Goal: Task Accomplishment & Management: Manage account settings

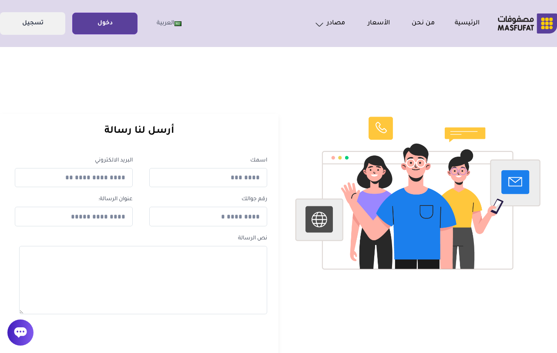
scroll to position [3, 0]
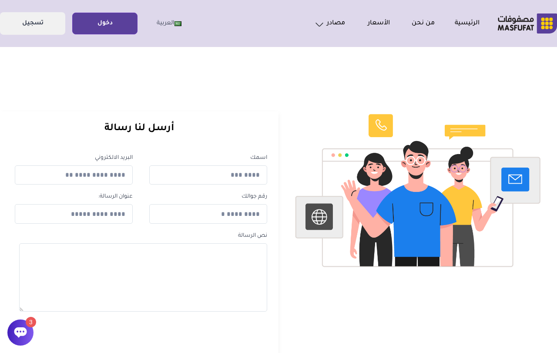
click at [104, 16] on link "دخول" at bounding box center [105, 24] width 64 height 20
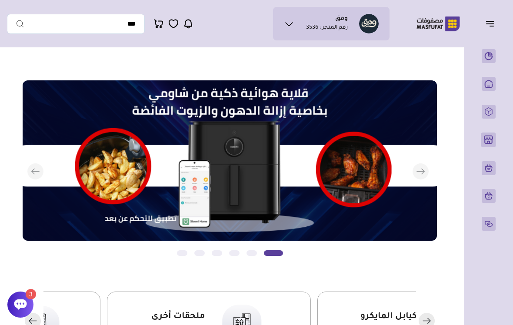
click at [486, 28] on icon "button" at bounding box center [490, 23] width 10 height 10
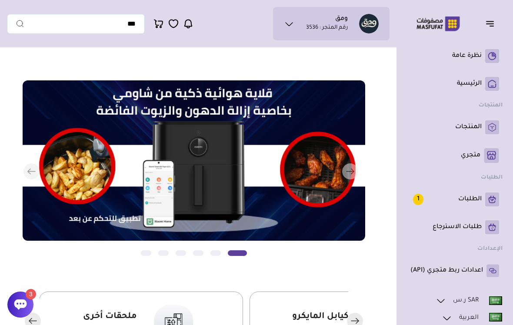
click at [480, 133] on link "المنتجات" at bounding box center [455, 128] width 89 height 14
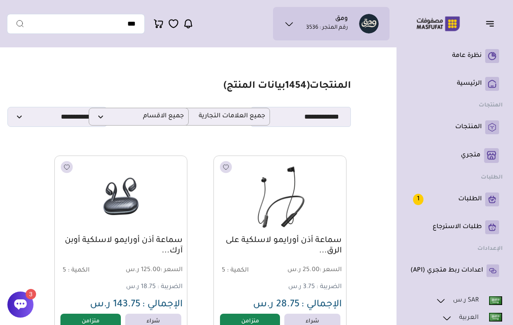
click at [23, 311] on icon at bounding box center [20, 304] width 13 height 13
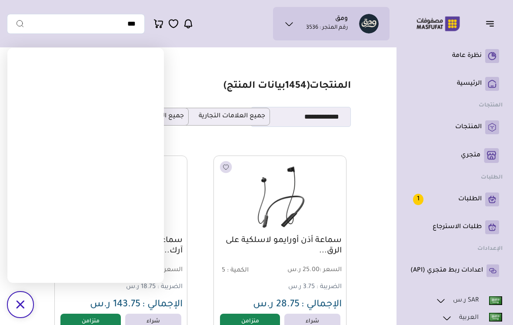
click at [181, 96] on section "**********" at bounding box center [194, 103] width 314 height 47
click at [172, 102] on section "**********" at bounding box center [194, 103] width 314 height 47
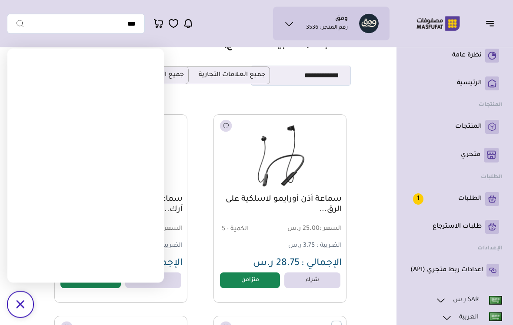
scroll to position [42, 0]
click at [15, 303] on div "/svg>" at bounding box center [20, 305] width 26 height 26
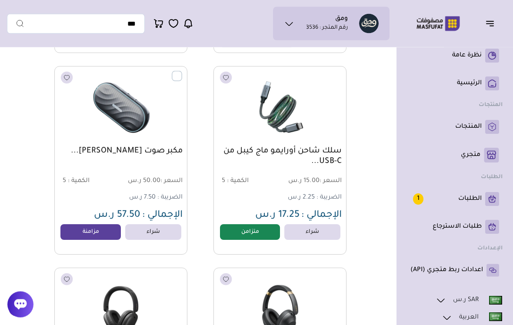
scroll to position [695, 0]
click at [100, 235] on link "مزامنة" at bounding box center [90, 232] width 60 height 16
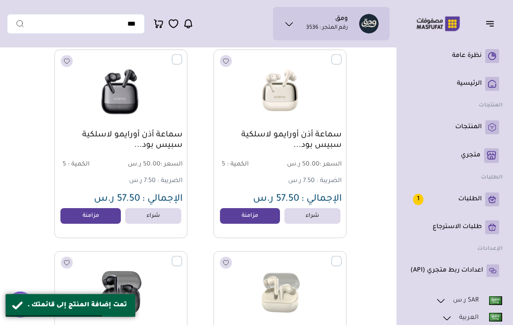
scroll to position [1519, 0]
click at [92, 218] on link "مزامنة" at bounding box center [90, 217] width 60 height 16
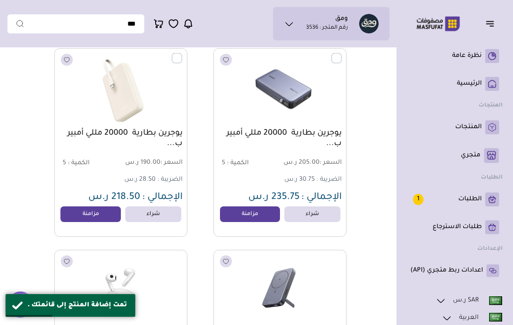
scroll to position [2129, 0]
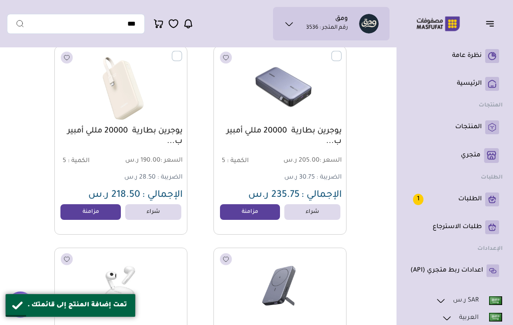
click at [333, 63] on img at bounding box center [280, 87] width 123 height 73
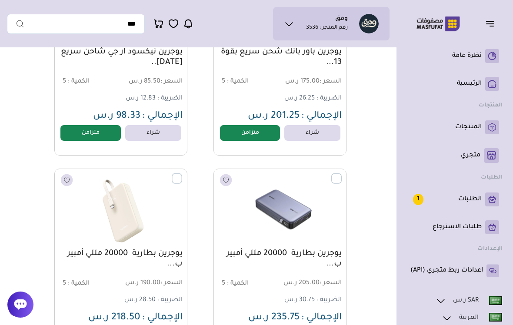
scroll to position [2008, 0]
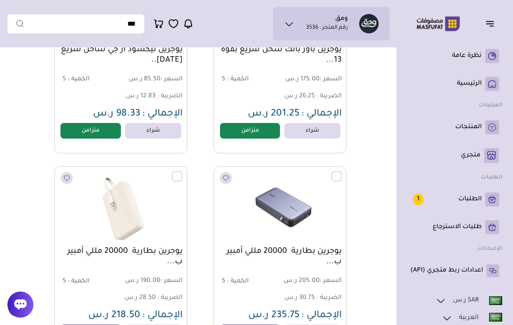
click at [342, 172] on label at bounding box center [342, 171] width 0 height 1
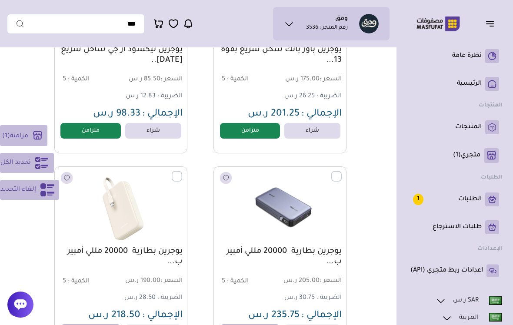
click at [182, 172] on label at bounding box center [182, 171] width 0 height 1
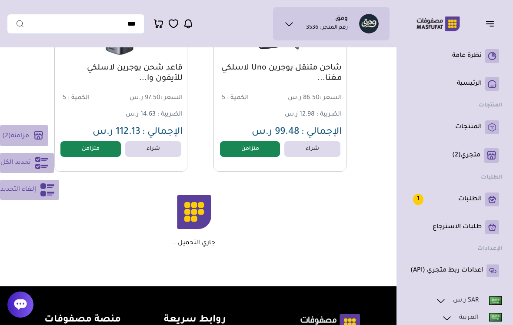
scroll to position [4009, 0]
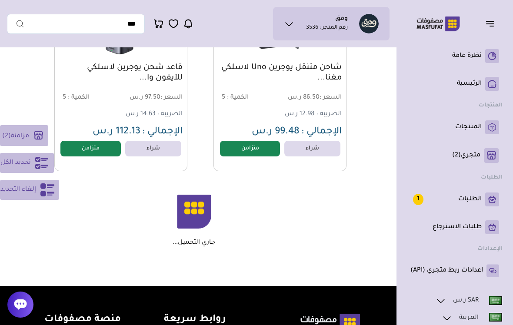
click at [26, 140] on span "مزامنة" at bounding box center [20, 136] width 18 height 7
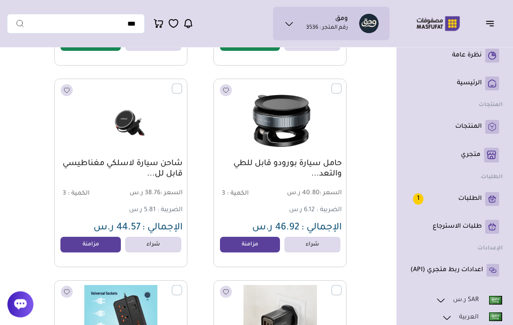
scroll to position [7344, 0]
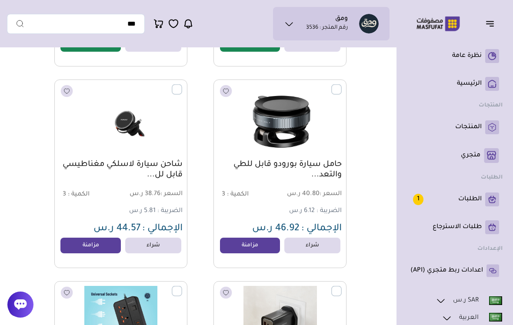
click at [342, 85] on label at bounding box center [342, 84] width 0 height 1
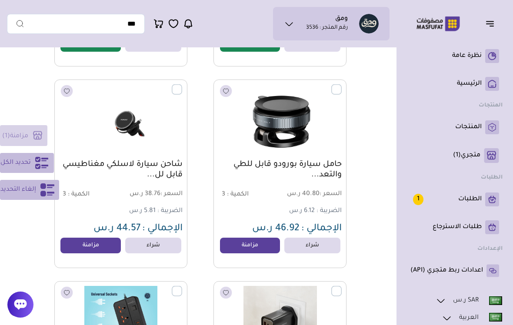
click at [182, 85] on label at bounding box center [182, 84] width 0 height 1
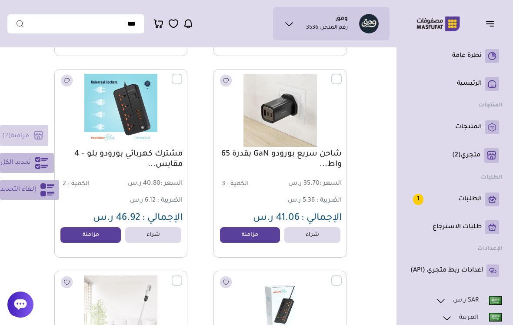
scroll to position [7557, 0]
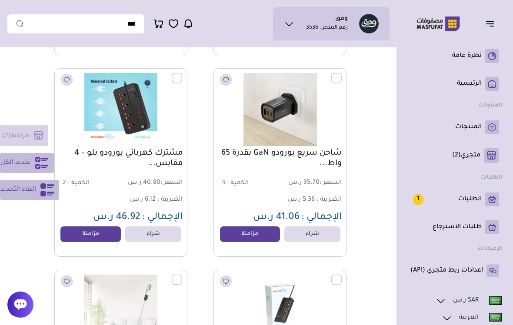
click at [182, 74] on label at bounding box center [182, 73] width 0 height 1
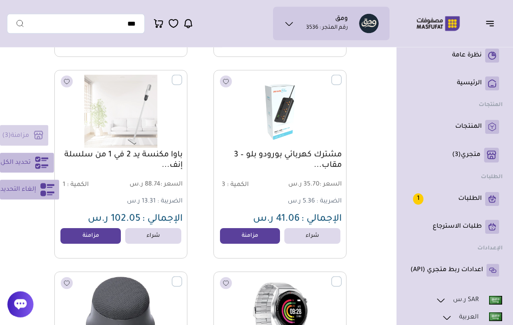
scroll to position [7780, 0]
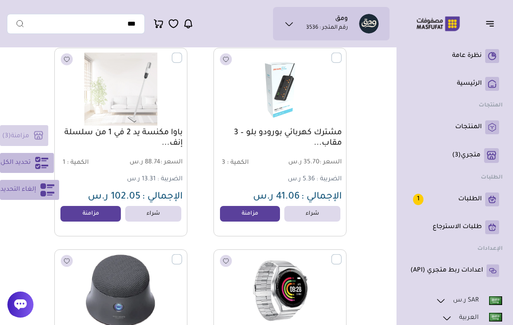
click at [342, 54] on label at bounding box center [342, 53] width 0 height 1
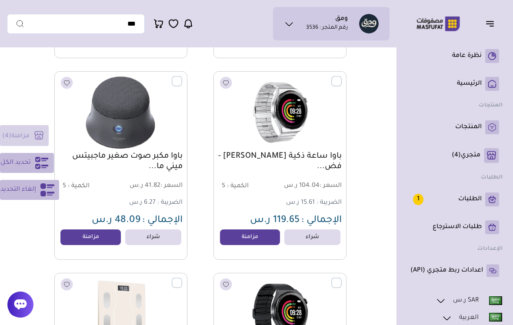
scroll to position [7971, 0]
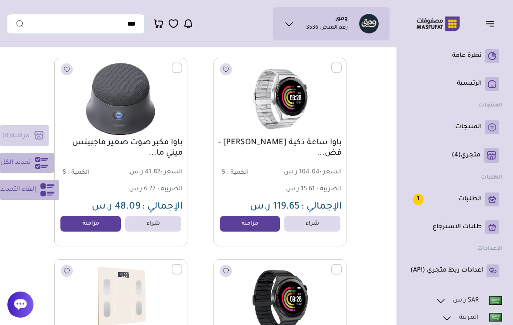
click at [342, 64] on label at bounding box center [342, 63] width 0 height 1
click at [182, 64] on label at bounding box center [182, 63] width 0 height 1
click at [32, 147] on div "مزامنة ( 6 ) تحديد الكل إلغاء التحديد" at bounding box center [29, 162] width 59 height 75
click at [262, 228] on link "مزامنة" at bounding box center [250, 224] width 60 height 16
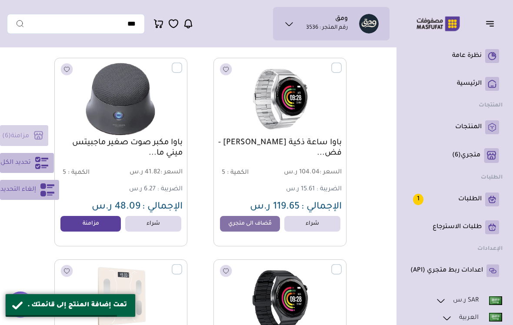
click at [97, 226] on link "مزامنة" at bounding box center [90, 224] width 60 height 16
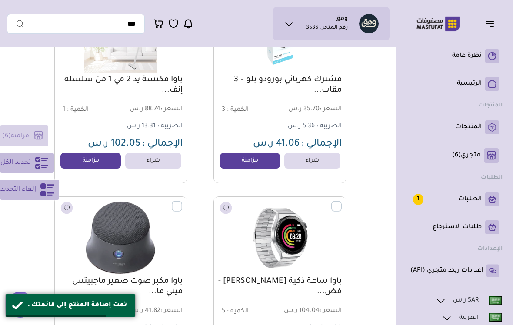
scroll to position [7780, 0]
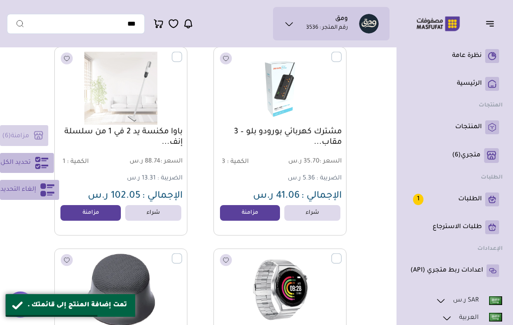
click at [237, 214] on link "مزامنة" at bounding box center [250, 213] width 60 height 16
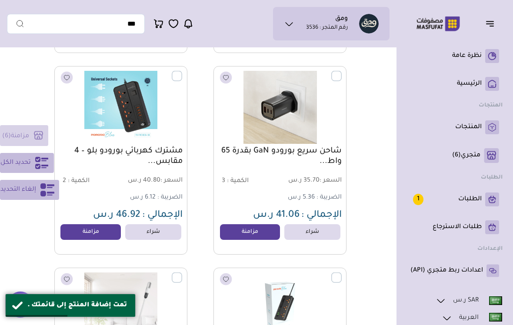
scroll to position [7587, 0]
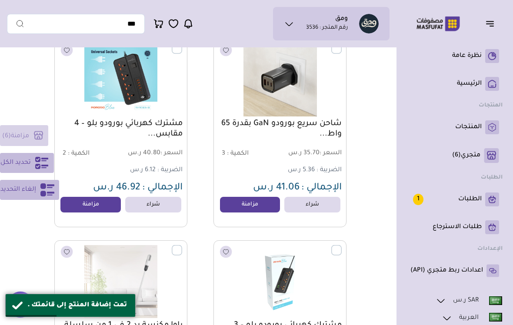
click at [98, 207] on link "مزامنة" at bounding box center [90, 205] width 60 height 16
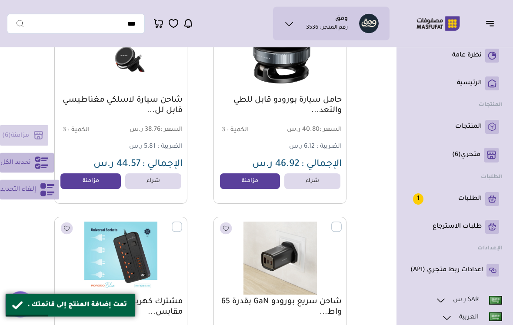
scroll to position [7364, 0]
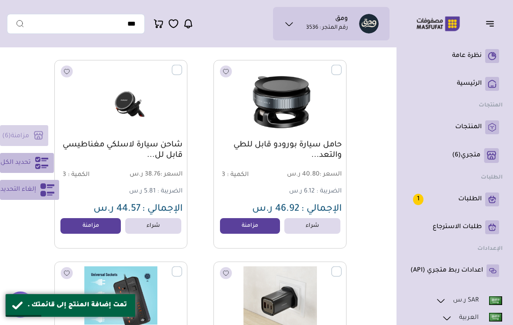
click at [228, 227] on link "مزامنة" at bounding box center [250, 226] width 60 height 16
click at [105, 228] on link "مزامنة" at bounding box center [90, 226] width 60 height 16
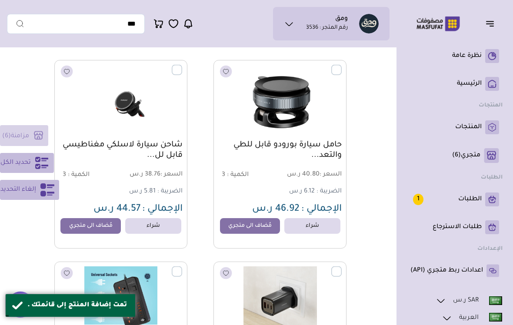
click at [174, 78] on img at bounding box center [121, 101] width 123 height 73
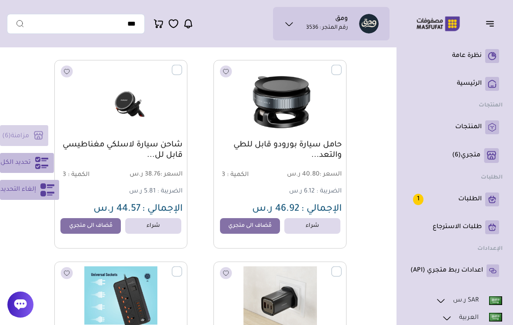
click at [342, 65] on label at bounding box center [342, 64] width 0 height 1
click at [182, 65] on label at bounding box center [182, 64] width 0 height 1
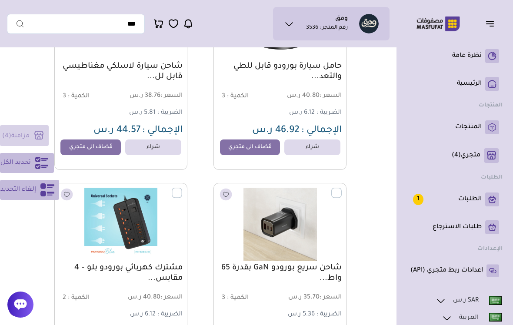
scroll to position [7451, 0]
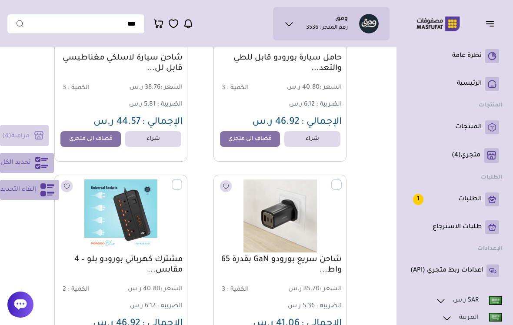
click at [182, 180] on label at bounding box center [182, 179] width 0 height 1
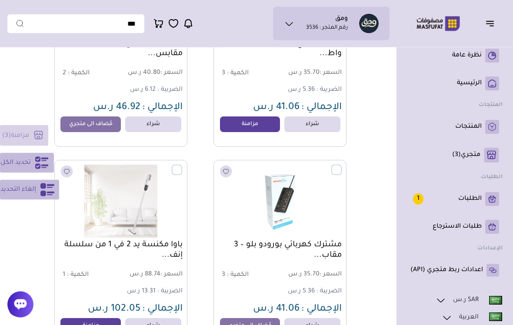
scroll to position [7684, 0]
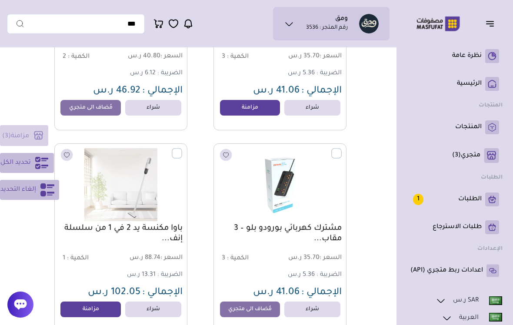
click at [342, 149] on label at bounding box center [342, 148] width 0 height 1
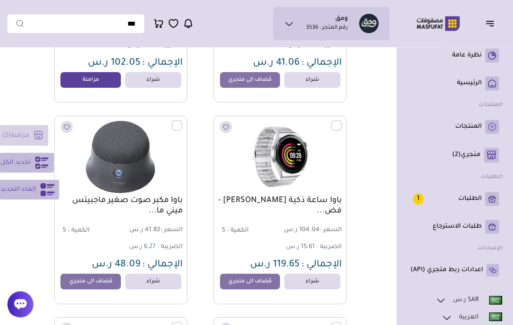
scroll to position [7941, 0]
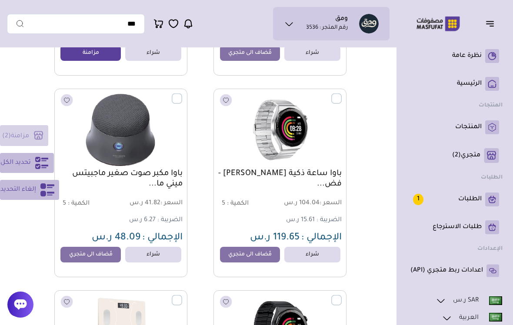
click at [342, 94] on label at bounding box center [342, 94] width 0 height 1
click at [182, 94] on label at bounding box center [182, 94] width 0 height 1
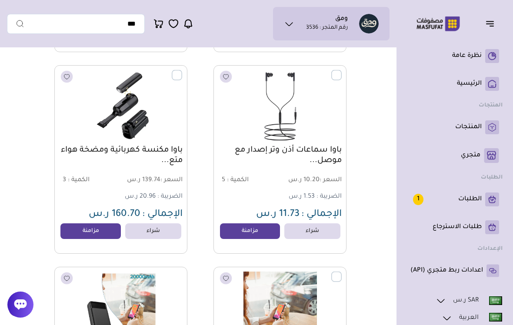
scroll to position [8973, 0]
click at [103, 231] on link "مزامنة" at bounding box center [90, 232] width 60 height 16
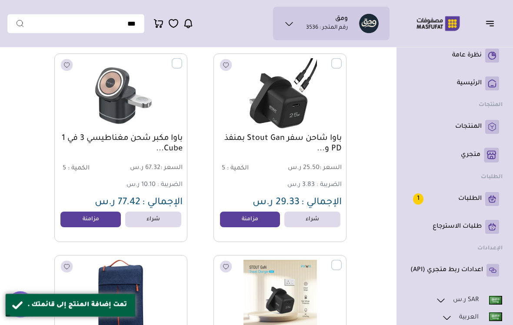
scroll to position [10198, 0]
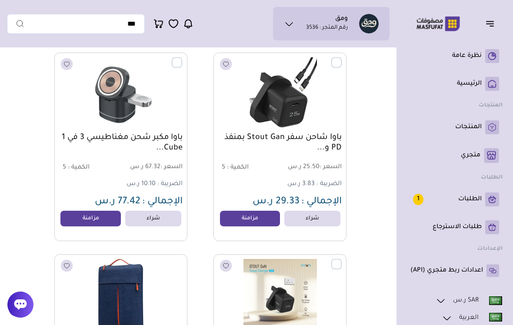
click at [98, 218] on link "مزامنة" at bounding box center [90, 219] width 60 height 16
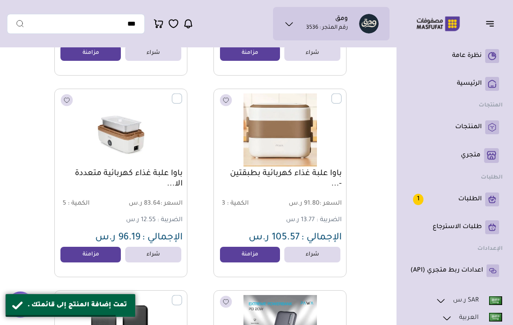
scroll to position [10787, 0]
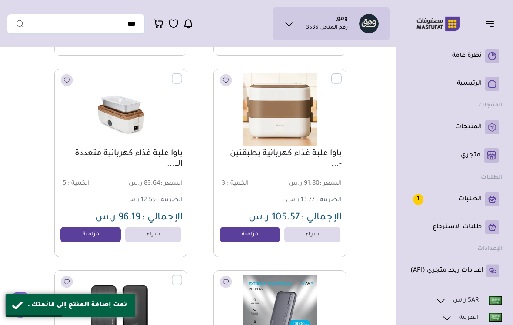
click at [249, 238] on link "مزامنة" at bounding box center [250, 235] width 60 height 16
click at [100, 235] on link "مزامنة" at bounding box center [90, 235] width 60 height 16
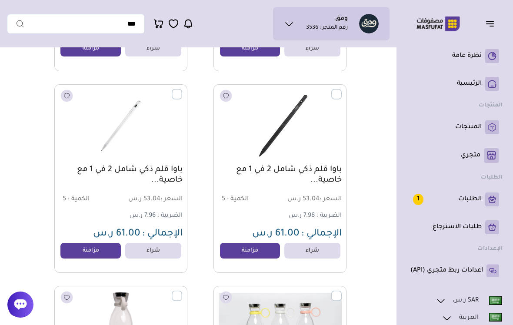
scroll to position [11784, 0]
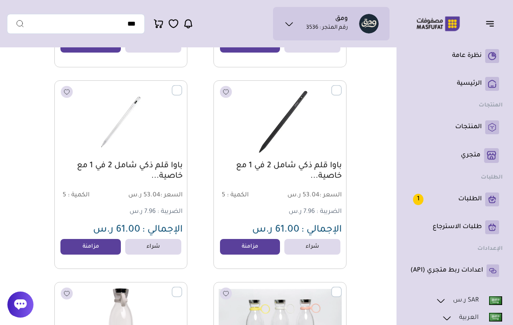
click at [246, 248] on link "مزامنة" at bounding box center [250, 247] width 60 height 16
click at [102, 246] on link "مزامنة" at bounding box center [90, 247] width 60 height 16
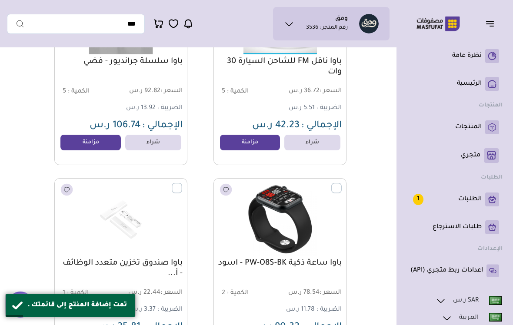
scroll to position [13144, 0]
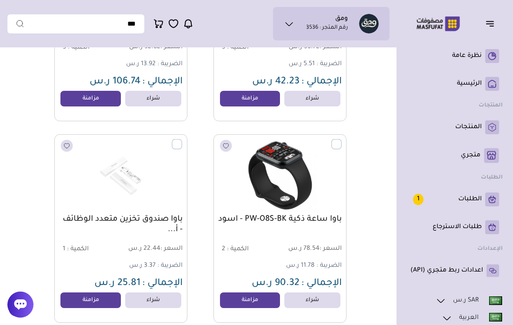
click at [91, 305] on link "مزامنة" at bounding box center [90, 301] width 60 height 16
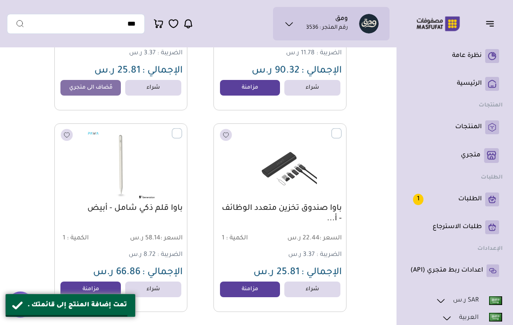
scroll to position [13385, 0]
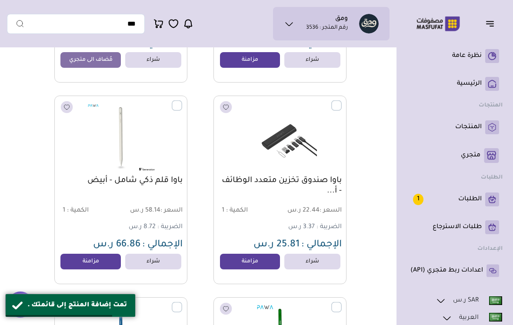
click at [234, 264] on link "مزامنة" at bounding box center [250, 262] width 60 height 16
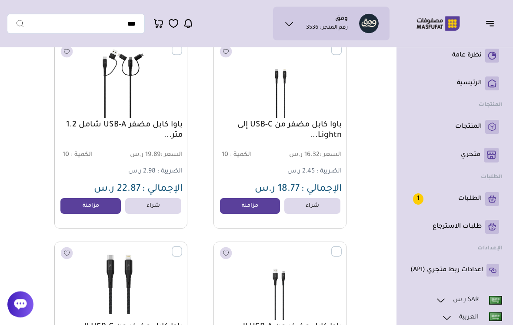
scroll to position [14248, 0]
click at [242, 204] on link "مزامنة" at bounding box center [250, 206] width 60 height 16
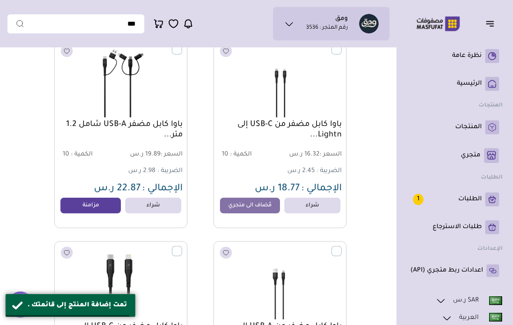
click at [107, 210] on link "مزامنة" at bounding box center [90, 206] width 60 height 16
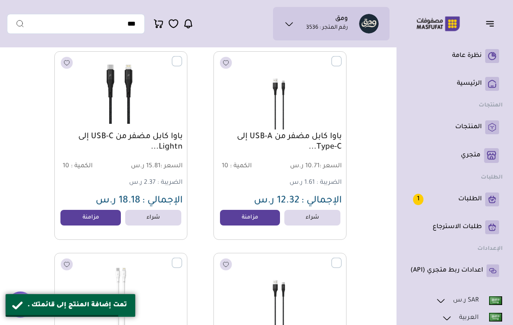
scroll to position [14464, 0]
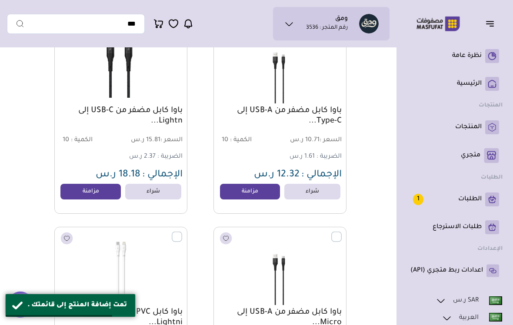
click at [256, 193] on link "مزامنة" at bounding box center [250, 192] width 60 height 16
click at [93, 194] on link "مزامنة" at bounding box center [90, 192] width 60 height 16
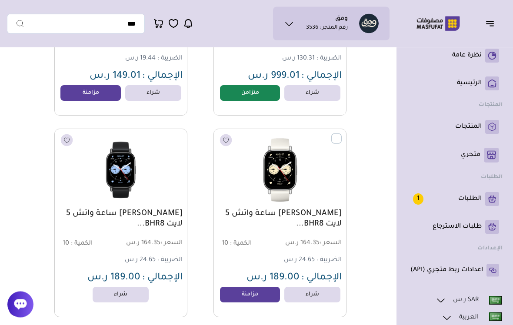
scroll to position [17995, 0]
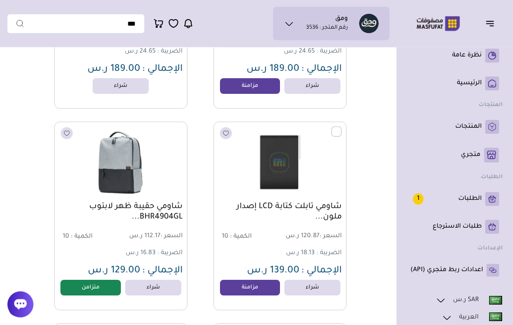
click at [249, 291] on link "مزامنة" at bounding box center [250, 289] width 60 height 16
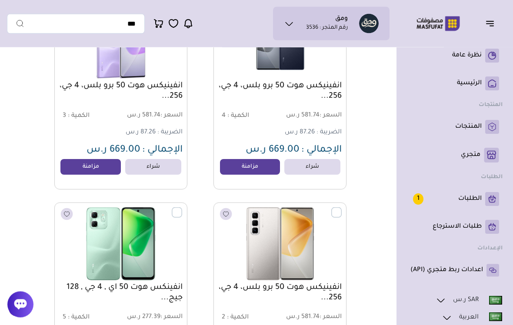
scroll to position [20747, 0]
click at [255, 155] on span "669.00 ر.س" at bounding box center [273, 150] width 54 height 10
click at [251, 168] on link "مزامنة" at bounding box center [250, 167] width 60 height 16
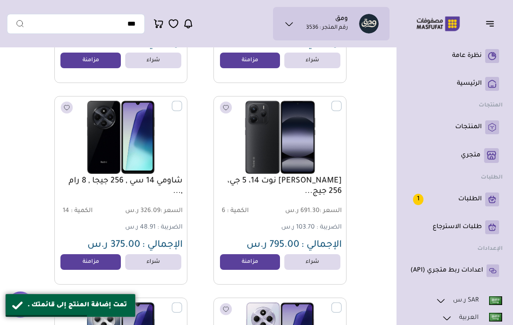
scroll to position [21664, 0]
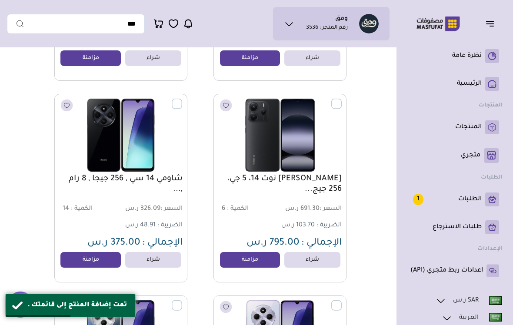
click at [101, 264] on link "مزامنة" at bounding box center [90, 260] width 60 height 16
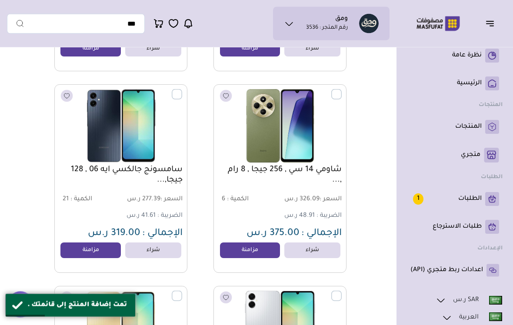
scroll to position [22078, 0]
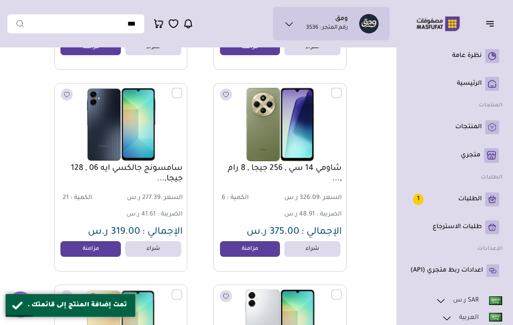
click at [111, 255] on link "مزامنة" at bounding box center [90, 249] width 60 height 16
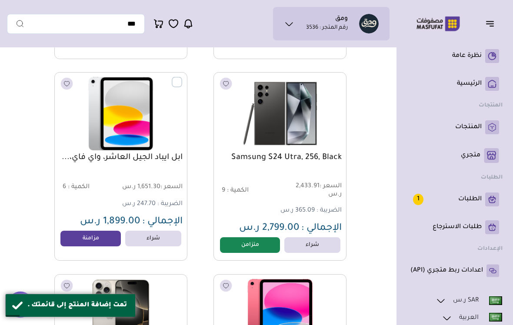
scroll to position [22511, 0]
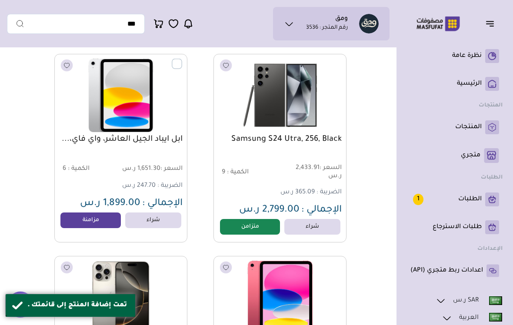
click at [97, 228] on link "مزامنة" at bounding box center [90, 221] width 60 height 16
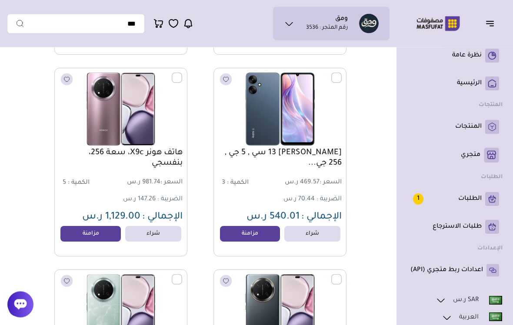
scroll to position [28150, 0]
click at [97, 235] on link "مزامنة" at bounding box center [90, 235] width 60 height 16
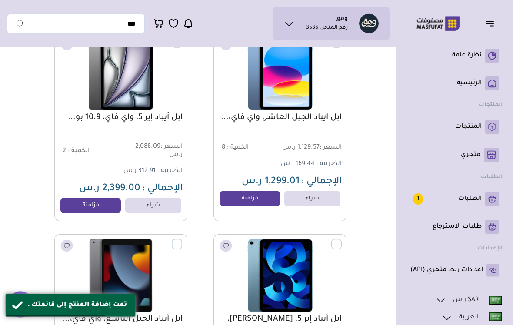
scroll to position [29188, 0]
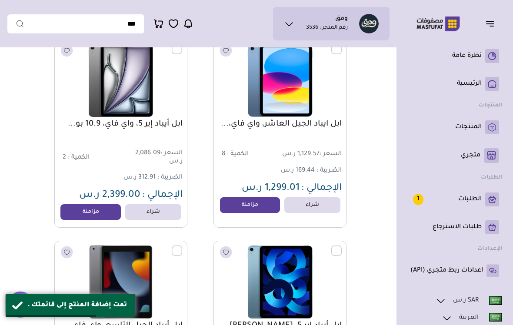
click at [257, 208] on link "مزامنة" at bounding box center [250, 206] width 60 height 16
click at [93, 216] on link "مزامنة" at bounding box center [90, 212] width 60 height 16
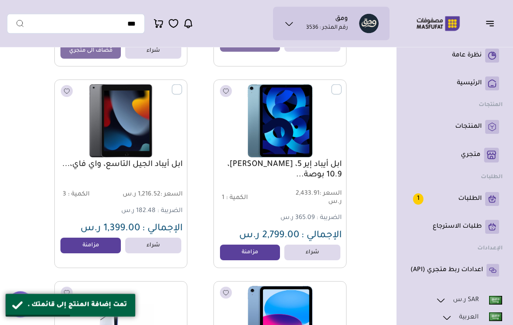
scroll to position [29387, 0]
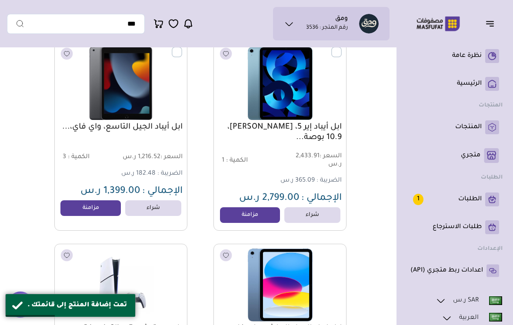
click at [258, 218] on link "مزامنة" at bounding box center [250, 216] width 60 height 16
click at [105, 216] on link "مزامنة" at bounding box center [90, 209] width 60 height 16
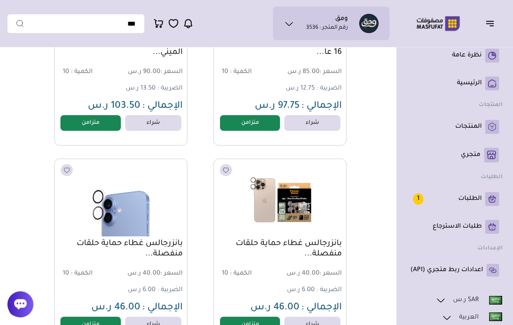
scroll to position [52514, 0]
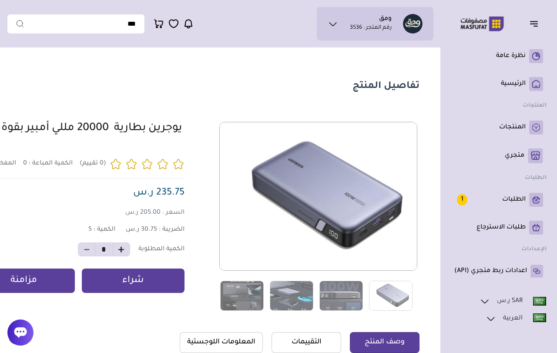
scroll to position [14, 0]
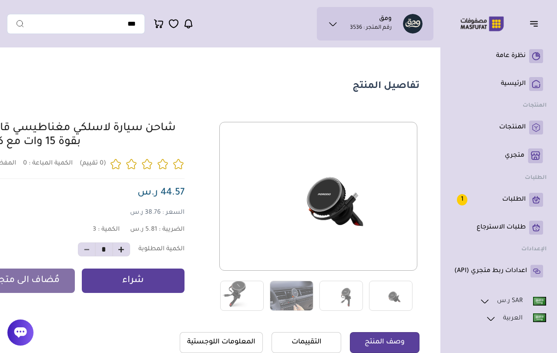
scroll to position [3, 0]
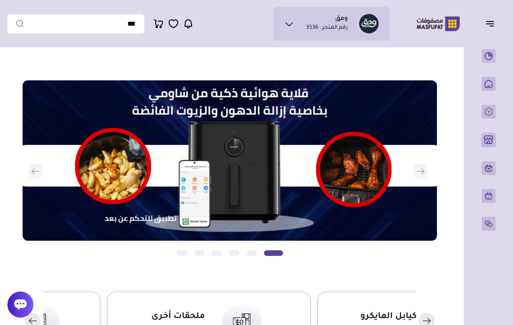
click at [489, 23] on icon "button" at bounding box center [490, 23] width 10 height 10
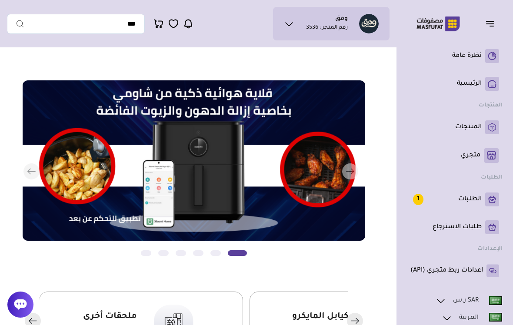
click at [483, 154] on link "متجري ( 0 )" at bounding box center [455, 155] width 89 height 15
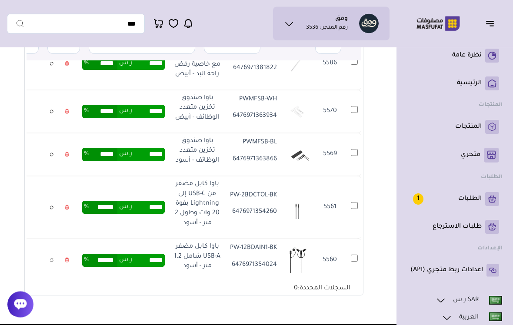
scroll to position [0, -4]
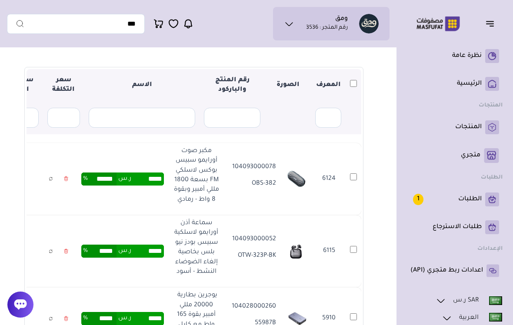
click at [348, 87] on th at bounding box center [354, 85] width 16 height 33
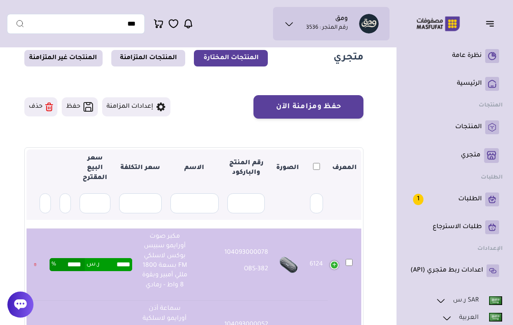
click at [331, 107] on button "حفظ ومزامنة الآن" at bounding box center [309, 106] width 110 height 23
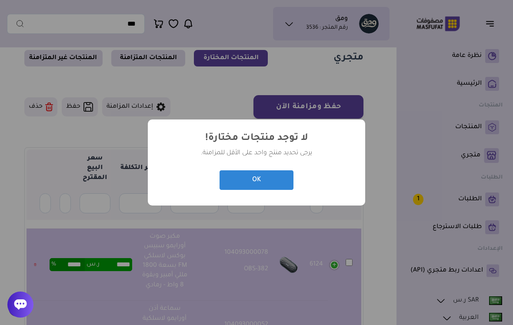
click at [271, 190] on button "OK" at bounding box center [257, 181] width 74 height 20
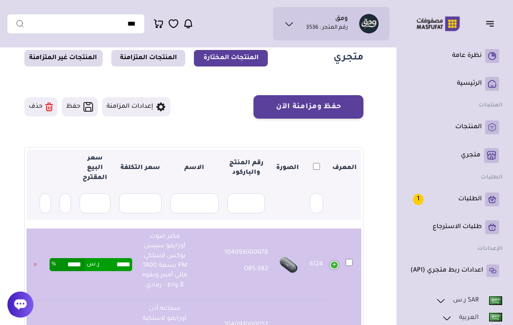
click at [346, 257] on td "6124" at bounding box center [344, 265] width 33 height 72
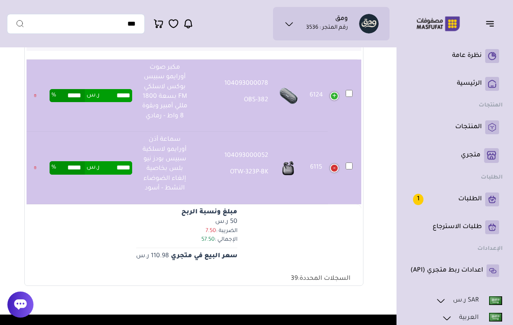
click at [347, 236] on td "مبلغ ونسبة الربح 50 ر.س الضريبة : 7.50 الإجمالي : 57.50 سعر البيع في متجري 110.…" at bounding box center [187, 246] width 350 height 85
click at [287, 241] on td "مبلغ ونسبة الربح 50 ر.س الضريبة : 7.50 الإجمالي : 57.50 سعر البيع في متجري 110.…" at bounding box center [187, 246] width 350 height 85
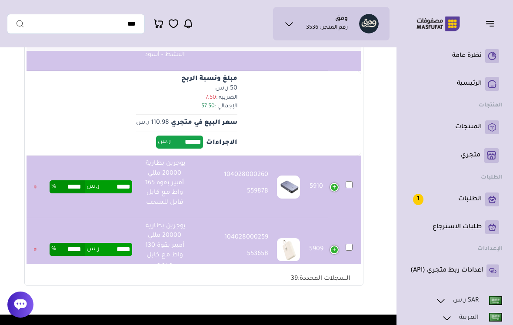
click at [316, 109] on td "مبلغ ونسبة الربح 50 ر.س الضريبة : 7.50 الإجمالي : 57.50 سعر البيع في متجري 110.…" at bounding box center [187, 113] width 350 height 85
click at [316, 108] on td "مبلغ ونسبة الربح 50 ر.س الضريبة : 7.50 الإجمالي : 57.50 سعر البيع في متجري 110.…" at bounding box center [187, 113] width 350 height 85
click at [244, 204] on td "104028000260 55987B" at bounding box center [233, 187] width 80 height 63
click at [348, 187] on td "5910" at bounding box center [344, 187] width 33 height 63
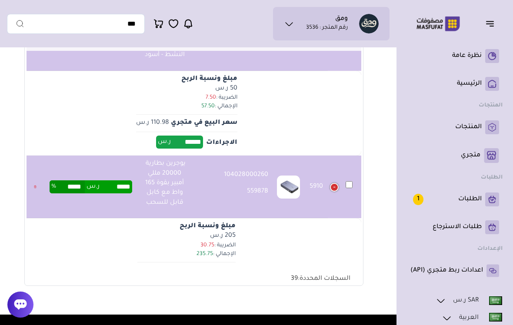
click at [347, 186] on td "5910" at bounding box center [344, 187] width 33 height 63
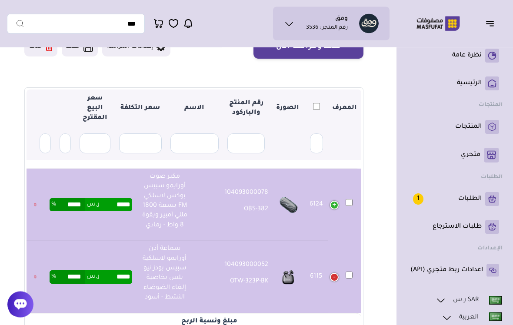
click at [339, 58] on button "حفظ ومزامنة الآن" at bounding box center [309, 47] width 110 height 23
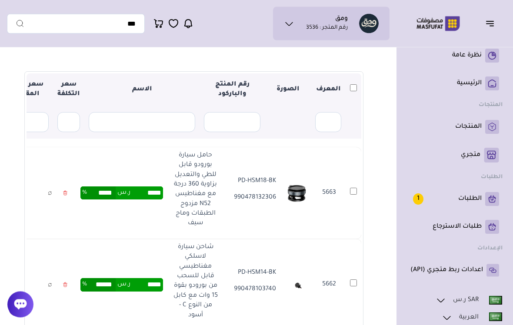
scroll to position [107, 0]
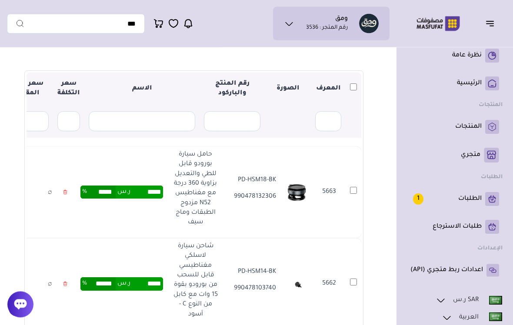
click at [351, 90] on th at bounding box center [354, 89] width 16 height 33
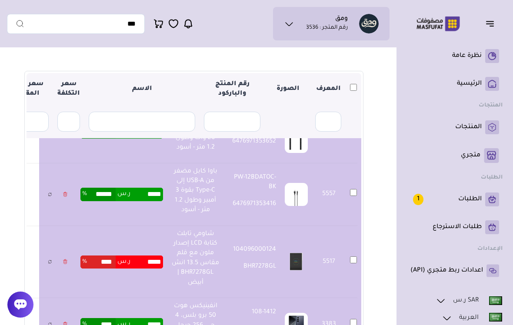
type input "****"
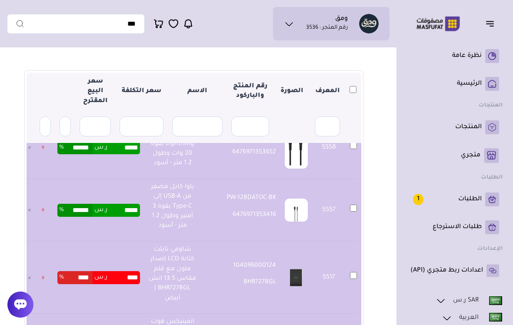
scroll to position [1055, 0]
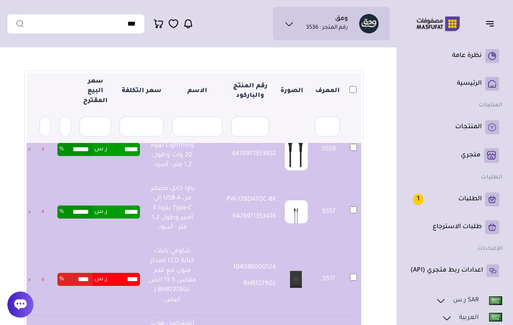
click at [132, 273] on input "****" at bounding box center [123, 279] width 33 height 13
type input "*"
click at [129, 181] on td "***** ر.س ****** %" at bounding box center [98, 212] width 91 height 63
type input "******"
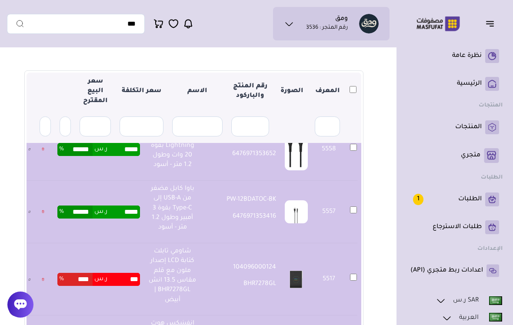
type input "******"
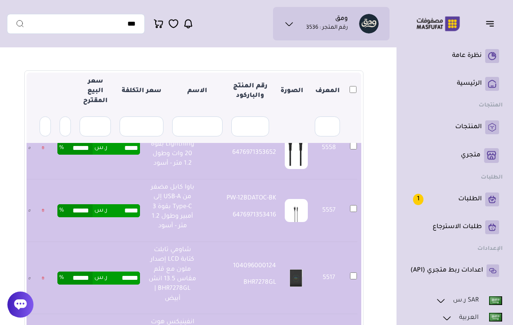
click at [144, 242] on td "****** ر.س ****** %" at bounding box center [98, 278] width 91 height 72
type input "*"
click at [126, 180] on td "***** ر.س ****** %" at bounding box center [98, 211] width 91 height 63
type input "******"
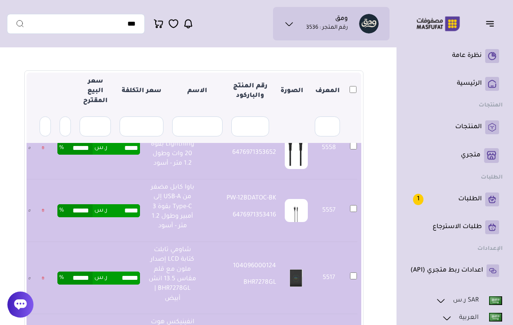
type input "*****"
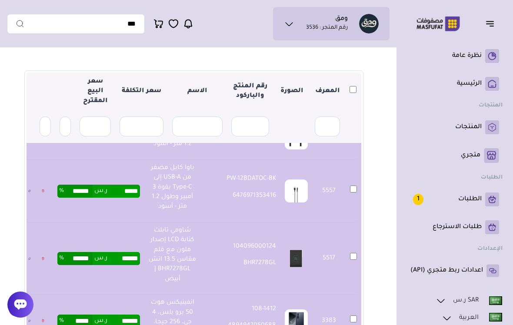
scroll to position [1075, 0]
type input "*"
click at [122, 223] on td "****** ر.س ****** %" at bounding box center [98, 259] width 91 height 72
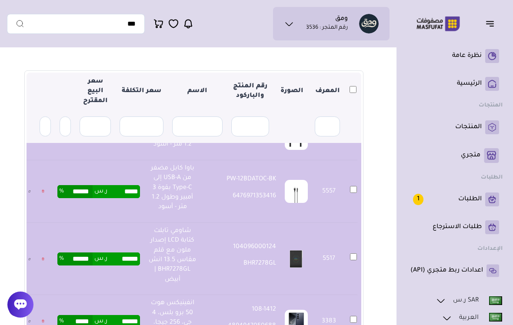
type input "******"
type input "*****"
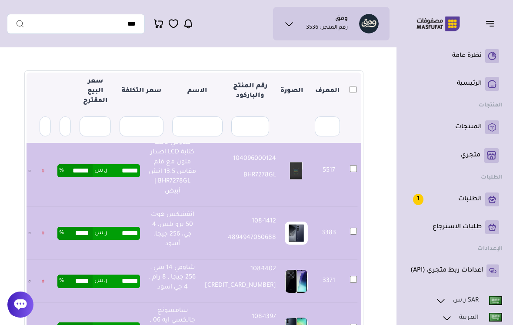
scroll to position [1164, 0]
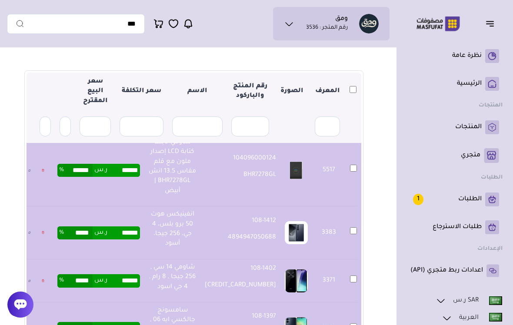
type input "*"
click at [114, 260] on td "****** ر.س ***** %" at bounding box center [98, 281] width 91 height 43
type input "******"
type input "*****"
click at [114, 260] on td "****** ر.س ***** %" at bounding box center [98, 281] width 91 height 43
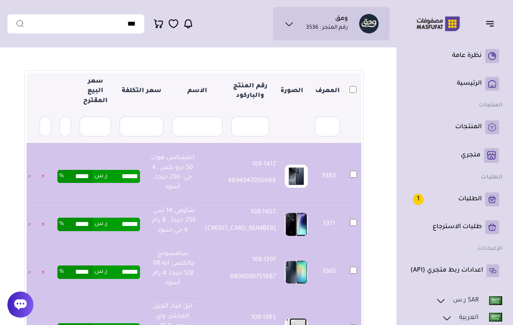
scroll to position [1221, 0]
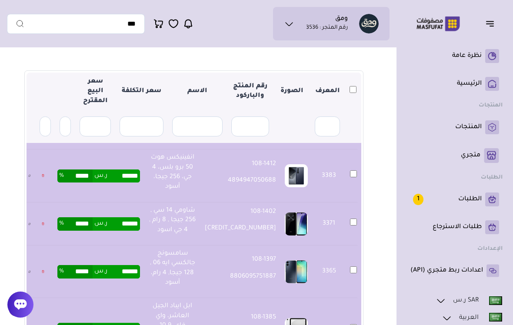
click at [201, 298] on td "ابل ايباد الجيل العاشر، واي فاي، 10.9 بوصة،256 جيجا رمادي" at bounding box center [172, 329] width 56 height 63
click at [218, 298] on td "108-1385 194253389743" at bounding box center [241, 329] width 80 height 63
click at [196, 302] on p "ابل ايباد الجيل العاشر، واي فاي، 10.9 بوصة،256 جيجا رمادي" at bounding box center [172, 326] width 47 height 49
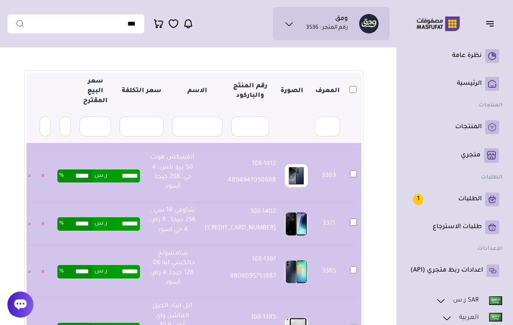
click at [315, 298] on td "3353" at bounding box center [328, 329] width 33 height 63
click at [314, 298] on td "3353" at bounding box center [328, 329] width 33 height 63
click at [306, 318] on img at bounding box center [296, 329] width 23 height 23
click at [307, 298] on td at bounding box center [297, 329] width 32 height 63
click at [255, 298] on td "108-1385 194253389743" at bounding box center [241, 329] width 80 height 63
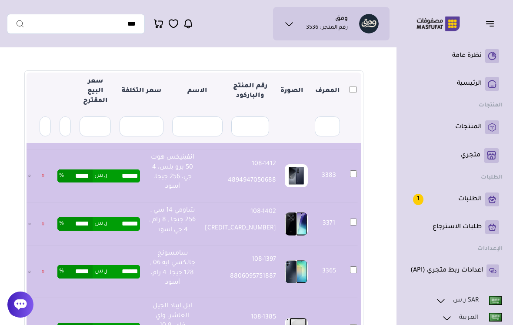
click at [255, 298] on td "108-1385 194253389743" at bounding box center [241, 329] width 80 height 63
click at [130, 323] on input "******" at bounding box center [123, 329] width 33 height 13
click at [167, 298] on td "ابل ايباد الجيل العاشر، واي فاي، 10.9 بوصة،256 جيجا رمادي" at bounding box center [172, 329] width 56 height 63
click at [167, 302] on div "ابل ايباد الجيل العاشر، واي فاي، 10.9 بوصة،256 جيجا رمادي" at bounding box center [172, 330] width 47 height 56
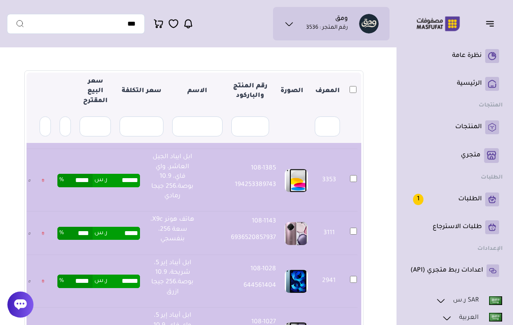
scroll to position [1375, 0]
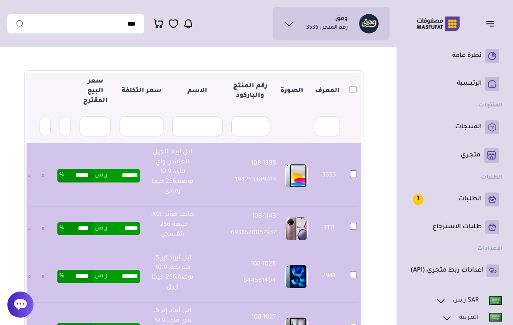
type input "*******"
type input "******"
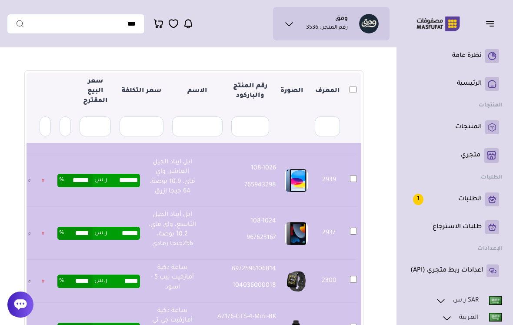
scroll to position [1578, 0]
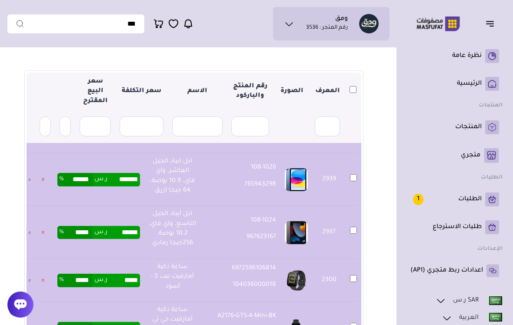
click at [16, 120] on section "متجري المنتجات المختارة المنتجات المتزامنة المنتجات غير المتزامنة حفظ ومزامنة ا…" at bounding box center [194, 175] width 374 height 463
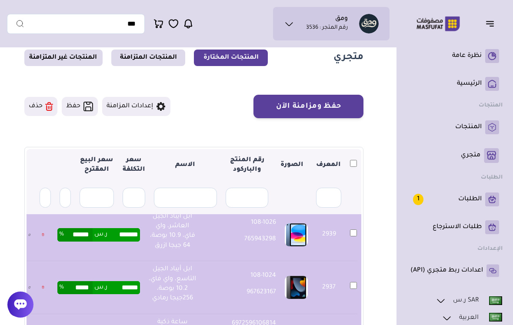
scroll to position [0, 0]
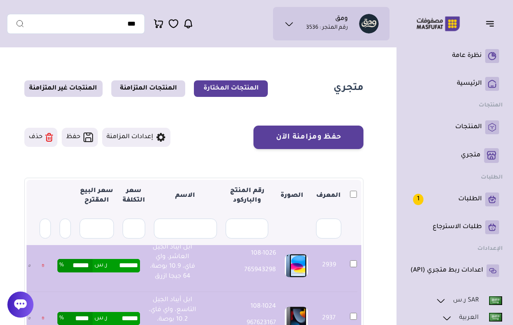
click at [323, 139] on button "حفظ ومزامنة الآن" at bounding box center [309, 137] width 110 height 23
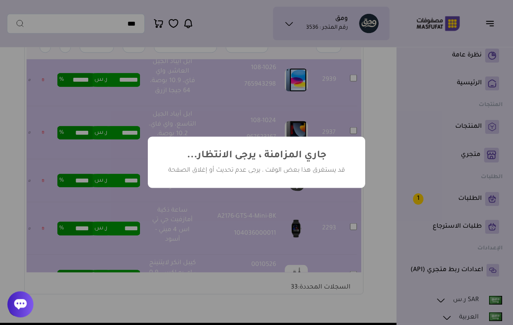
scroll to position [187, 0]
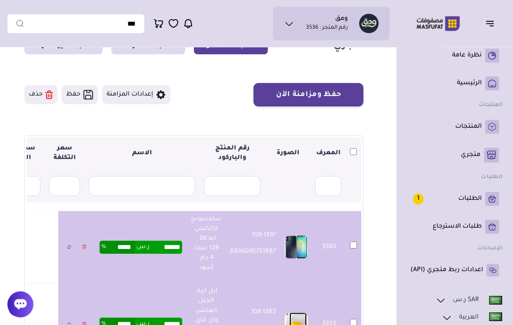
scroll to position [43, 0]
click at [336, 92] on button "حفظ ومزامنة الآن" at bounding box center [309, 94] width 110 height 23
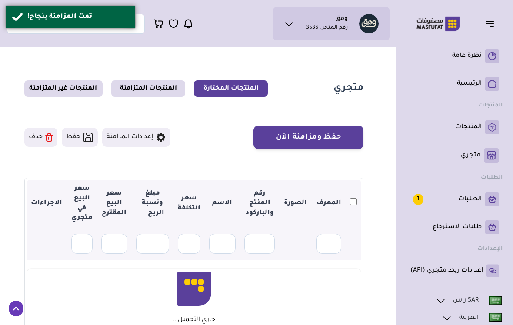
scroll to position [43, 0]
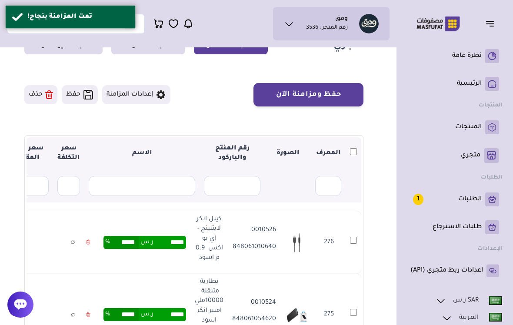
click at [351, 156] on th at bounding box center [354, 153] width 16 height 33
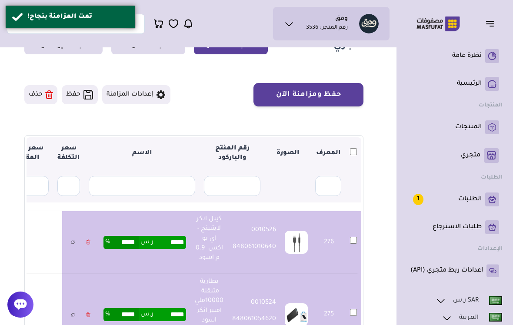
click at [345, 89] on button "حفظ ومزامنة الآن" at bounding box center [309, 94] width 110 height 23
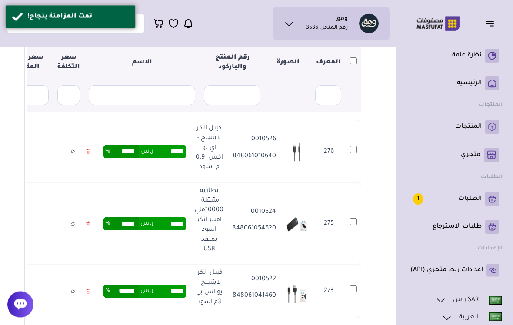
scroll to position [137, 0]
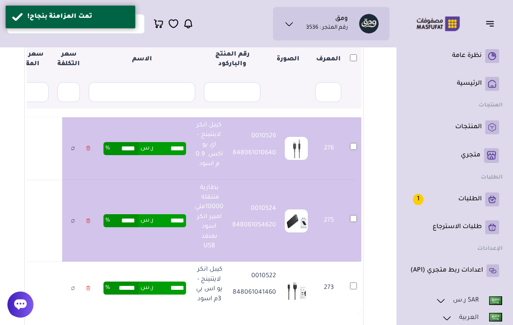
click at [348, 268] on td "273" at bounding box center [354, 288] width 16 height 53
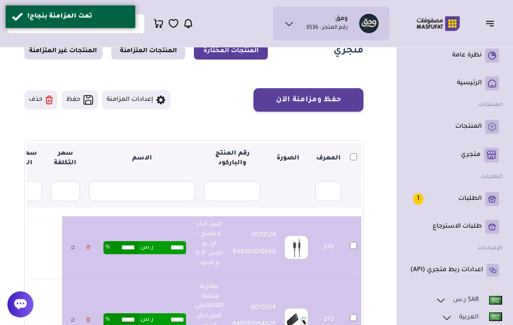
scroll to position [37, 0]
click at [354, 105] on button "حفظ ومزامنة الآن" at bounding box center [309, 99] width 110 height 23
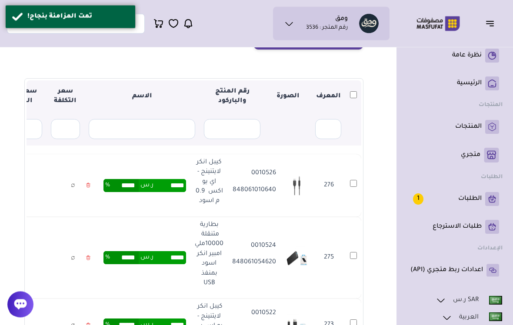
scroll to position [100, 0]
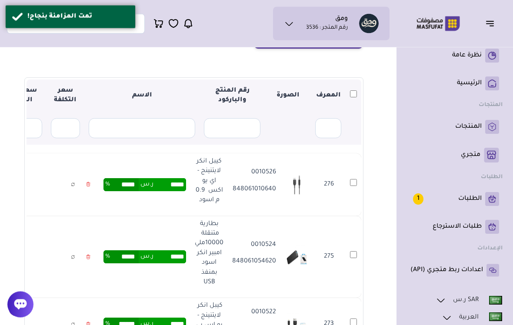
click at [347, 94] on th at bounding box center [354, 96] width 16 height 33
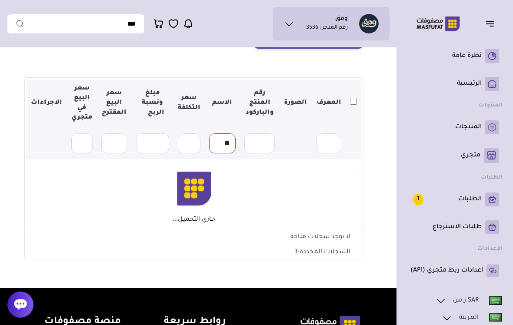
type input "*"
click at [19, 80] on section "متجري المنتجات المختارة المنتجات المتزامنة المنتجات غير المتزامنة حفظ ومزامنة ا…" at bounding box center [194, 119] width 374 height 337
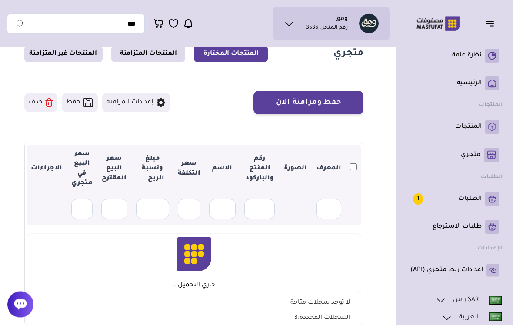
scroll to position [35, 0]
click at [37, 105] on button "حذف" at bounding box center [40, 102] width 33 height 19
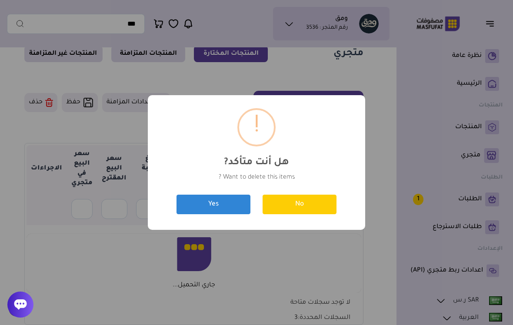
click at [214, 208] on button "Yes" at bounding box center [214, 205] width 74 height 20
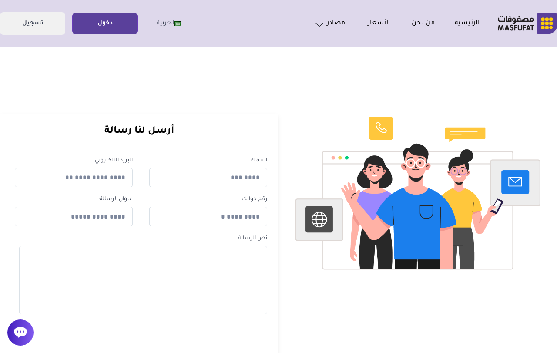
scroll to position [3, 0]
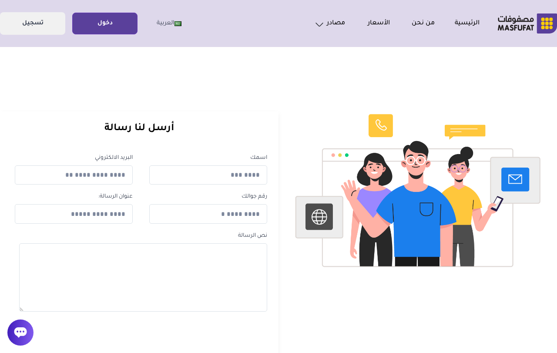
click at [114, 20] on link "دخول" at bounding box center [105, 24] width 64 height 20
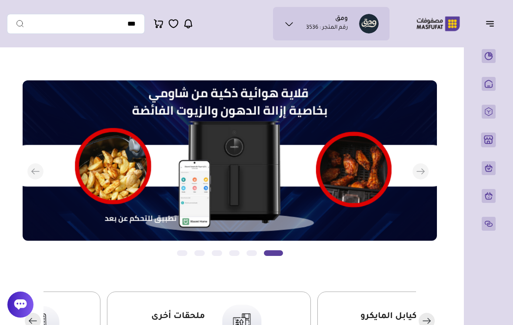
click at [489, 23] on icon "button" at bounding box center [490, 23] width 10 height 10
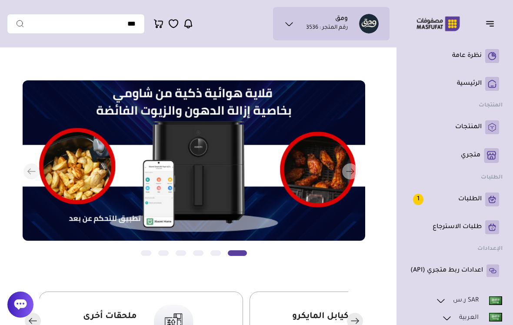
click at [478, 126] on p "المنتجات" at bounding box center [468, 127] width 27 height 9
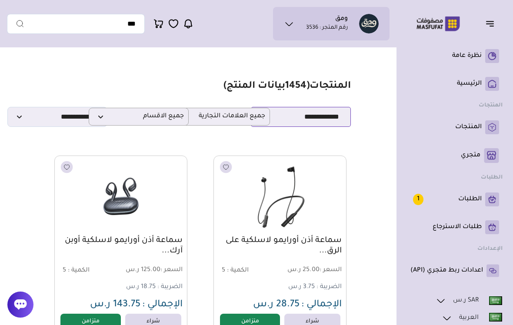
click at [312, 126] on select "**********" at bounding box center [301, 117] width 100 height 20
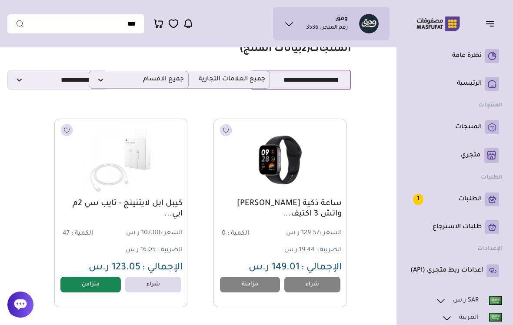
scroll to position [19, 0]
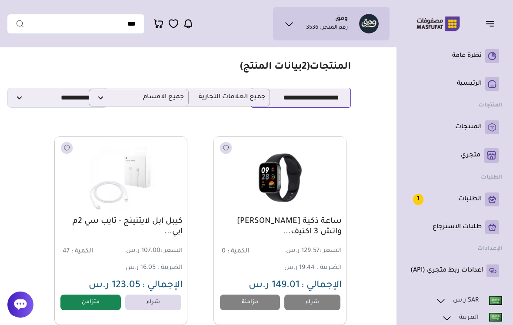
click at [321, 105] on select "**********" at bounding box center [301, 98] width 100 height 20
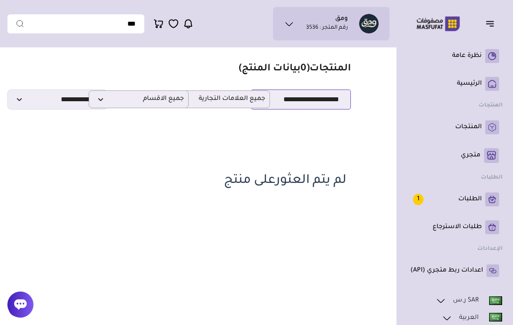
scroll to position [17, 0]
click at [335, 104] on select "**********" at bounding box center [301, 100] width 100 height 20
click at [330, 106] on select "**********" at bounding box center [301, 100] width 100 height 20
select select "*"
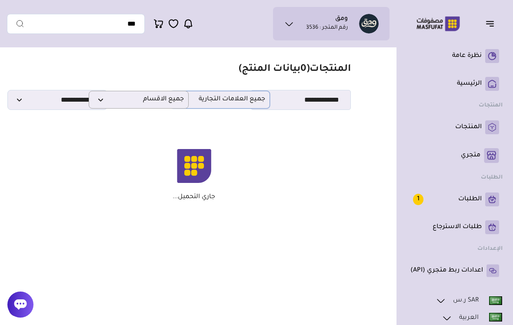
click at [246, 104] on span "جميع العلامات التجارية" at bounding box center [220, 100] width 90 height 8
type input "*"
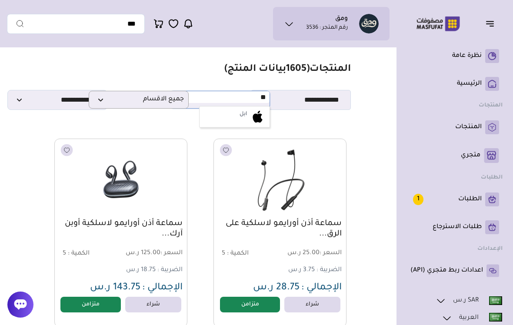
type input "***"
click at [254, 121] on img at bounding box center [257, 116] width 15 height 15
select select "*"
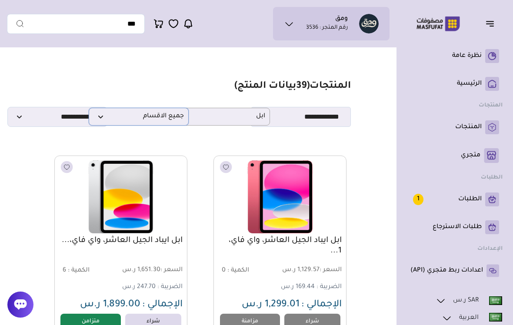
click at [162, 126] on p "جميع الاقسام" at bounding box center [139, 117] width 100 height 18
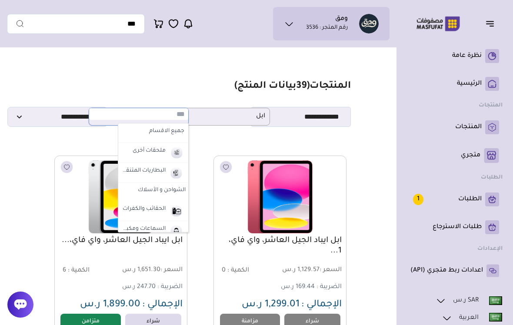
click at [175, 193] on label "الشواحن و الأسلاك" at bounding box center [153, 191] width 70 height 16
click at [169, 211] on label "الشواحن و الأسلاك" at bounding box center [156, 209] width 45 height 11
select select "*"
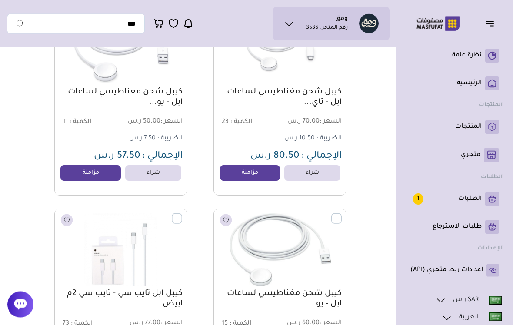
scroll to position [149, 0]
click at [251, 179] on link "مزامنة" at bounding box center [250, 173] width 60 height 16
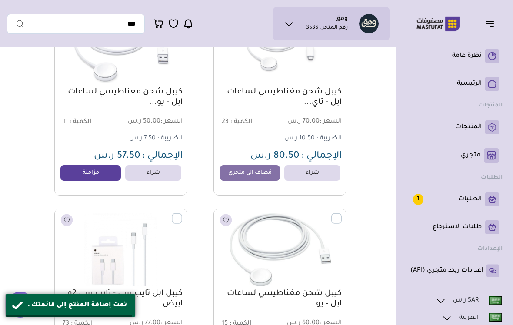
click at [75, 187] on div "كيبل شحن مغناطيسي لساعات ابل - يو... السعر : 50.00 ر.س الكمية : 11 7.50 ر.س" at bounding box center [120, 101] width 133 height 189
click at [94, 176] on link "مزامنة" at bounding box center [90, 173] width 60 height 16
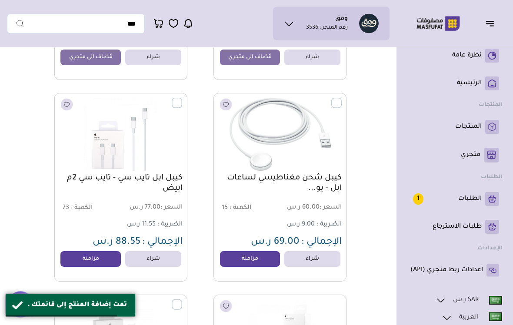
scroll to position [311, 0]
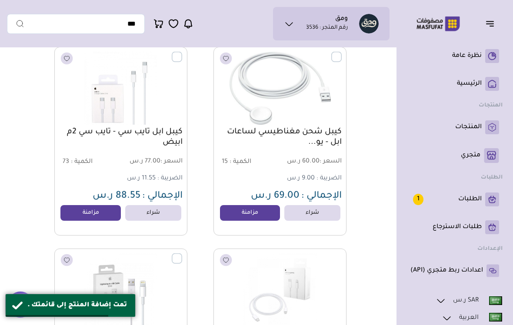
click at [255, 218] on link "مزامنة" at bounding box center [250, 213] width 60 height 16
click at [97, 218] on link "مزامنة" at bounding box center [90, 213] width 60 height 16
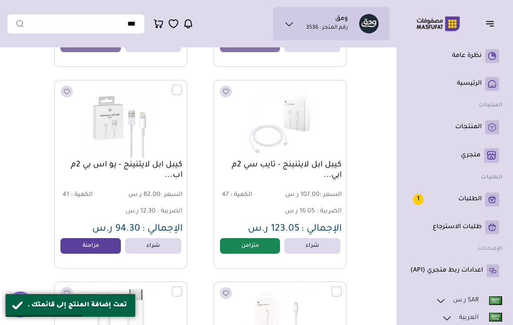
scroll to position [480, 0]
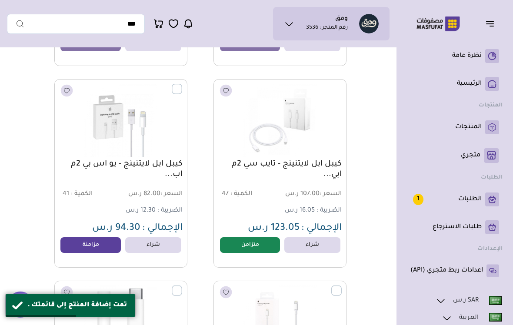
click at [93, 245] on link "مزامنة" at bounding box center [90, 246] width 60 height 16
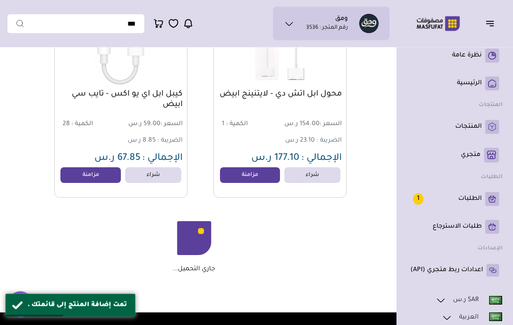
scroll to position [770, 0]
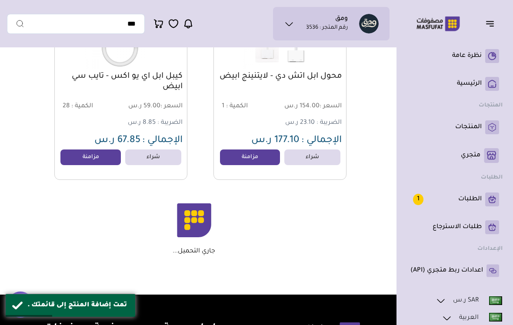
click at [256, 160] on link "مزامنة" at bounding box center [250, 158] width 60 height 16
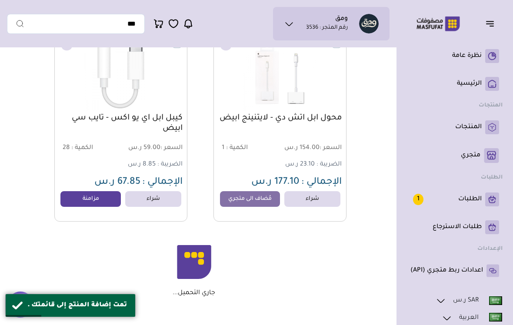
scroll to position [723, 0]
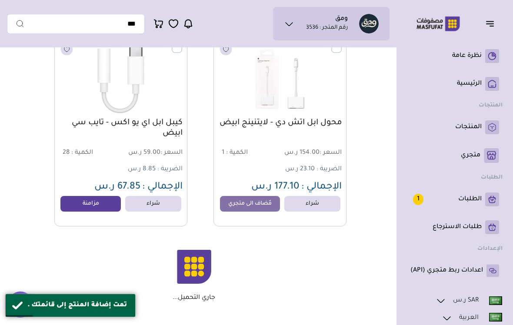
click at [89, 209] on link "مزامنة" at bounding box center [90, 204] width 60 height 16
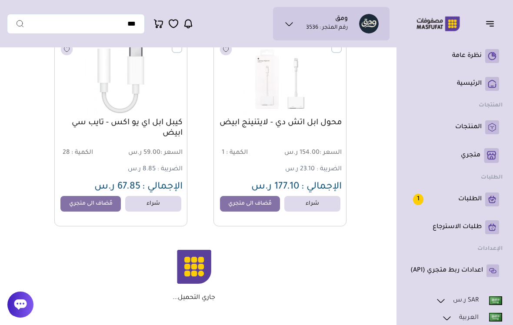
click at [481, 161] on link "متجري ( 0 )" at bounding box center [455, 155] width 89 height 15
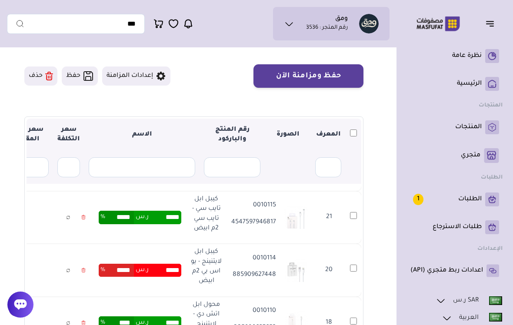
scroll to position [84, 0]
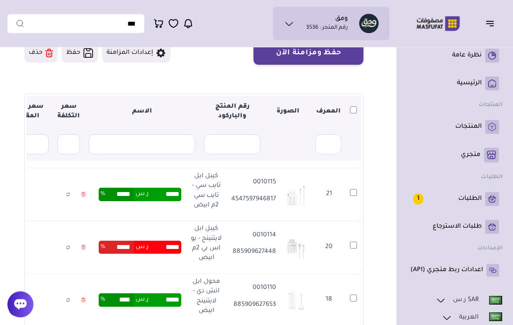
click at [160, 247] on input "*****" at bounding box center [165, 247] width 33 height 13
type input "*"
type input "*****"
type input "******"
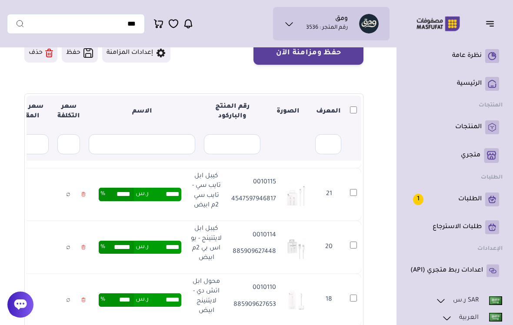
click at [30, 164] on table "المعرف الصورة رقم المنتج والباركود الاسم سعر التكلفة مبلغ ونسبة الربح سعر البيع…" at bounding box center [158, 161] width 408 height 437
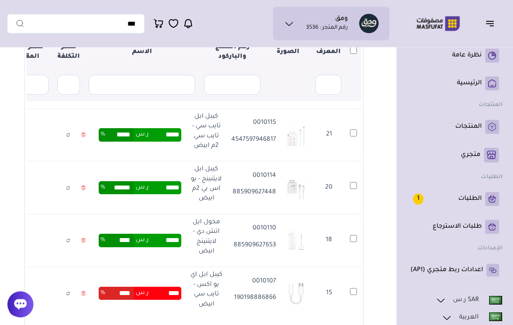
scroll to position [152, 0]
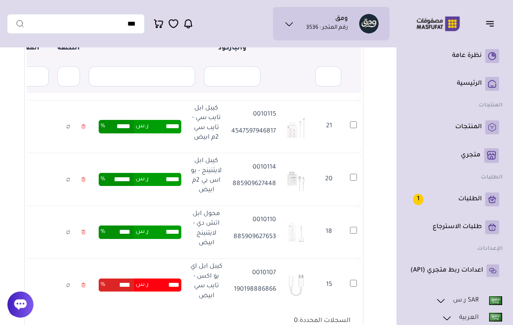
click at [157, 286] on input "****" at bounding box center [165, 285] width 33 height 13
type input "*"
click at [44, 160] on table "المعرف الصورة رقم المنتج والباركود الاسم سعر التكلفة مبلغ ونسبة الربح سعر البيع…" at bounding box center [158, 93] width 408 height 437
type input "*****"
type input "******"
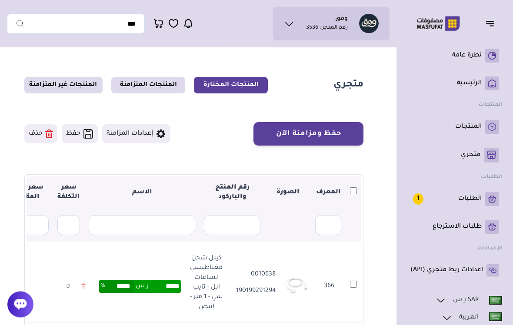
scroll to position [0, 0]
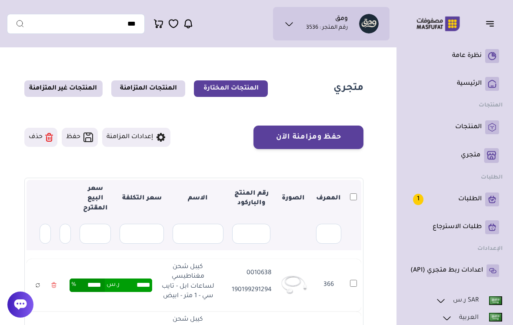
click at [348, 201] on th at bounding box center [354, 199] width 16 height 38
click at [351, 202] on th at bounding box center [354, 199] width 16 height 38
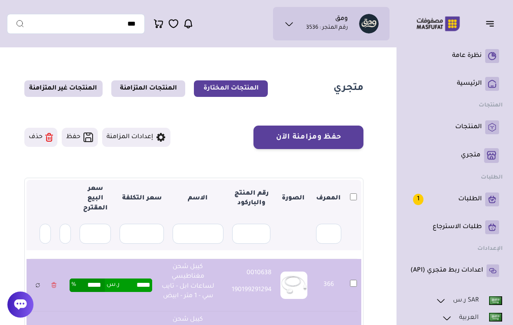
click at [344, 142] on button "حفظ ومزامنة الآن" at bounding box center [309, 137] width 110 height 23
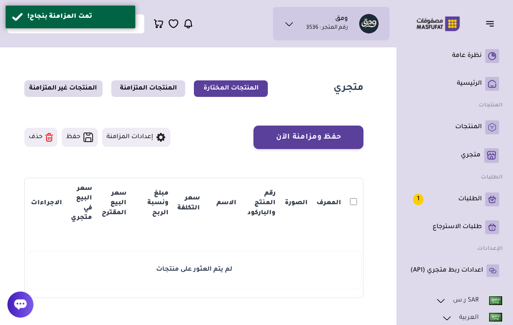
click at [482, 133] on link "المنتجات" at bounding box center [455, 128] width 89 height 14
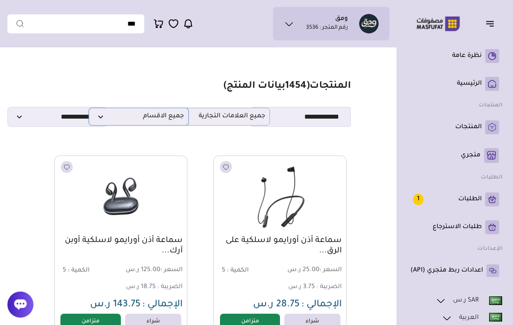
click at [161, 115] on span "جميع الاقسام" at bounding box center [139, 117] width 90 height 8
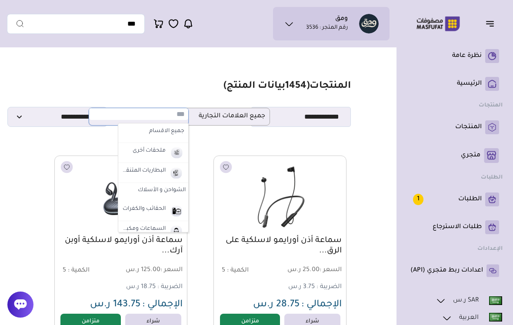
scroll to position [0, 0]
click at [251, 114] on span "جميع العلامات التجارية" at bounding box center [220, 117] width 90 height 8
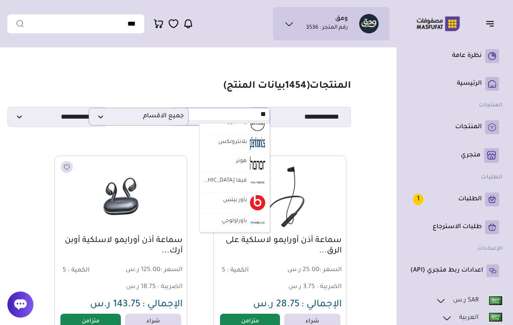
scroll to position [0, 0]
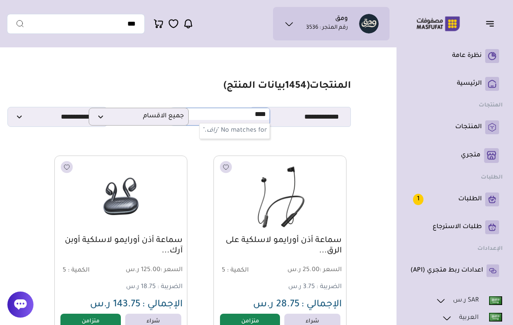
type input "***"
click at [256, 138] on img at bounding box center [257, 133] width 15 height 14
select select "**"
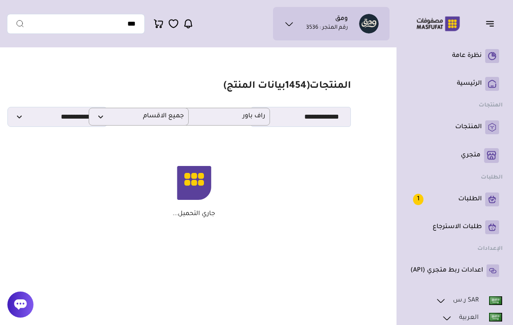
click at [256, 138] on section "مزامنة ( 0 ) تحديد الكل إلغاء التحديد المنتجات (" at bounding box center [194, 155] width 374 height 206
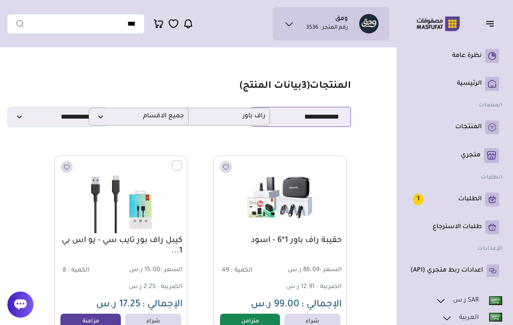
click at [322, 121] on select "**********" at bounding box center [301, 117] width 100 height 20
select select "*"
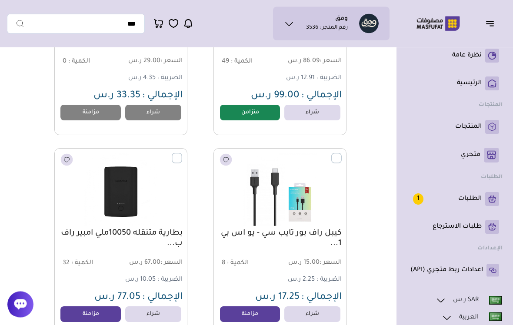
scroll to position [209, 0]
click at [244, 318] on link "مزامنة" at bounding box center [250, 315] width 60 height 16
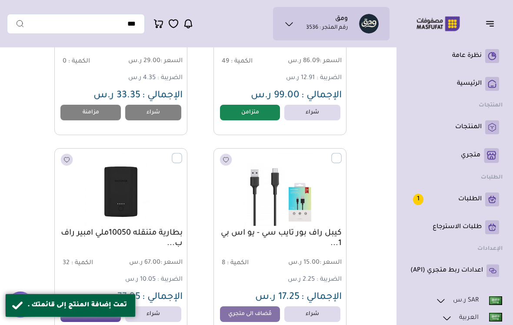
click at [102, 311] on div "تمت إضافة المنتج إلى قائمتك ." at bounding box center [77, 306] width 101 height 10
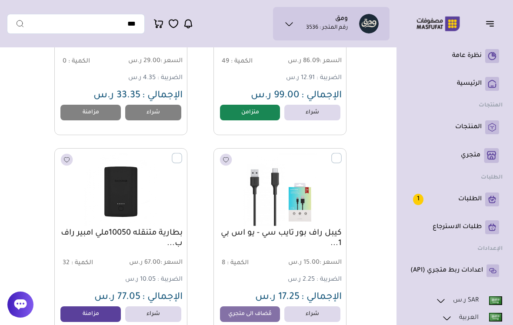
click at [99, 320] on link "مزامنة" at bounding box center [90, 315] width 60 height 16
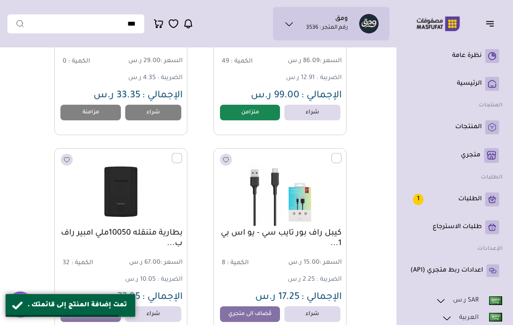
click at [478, 155] on p "متجري ( 0 )" at bounding box center [471, 155] width 20 height 9
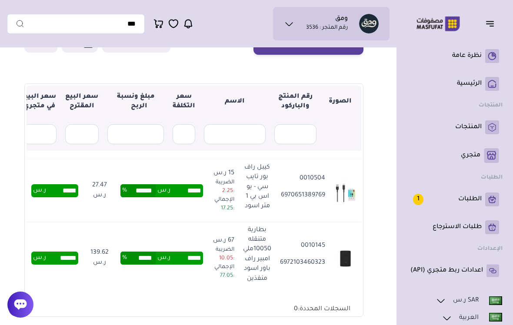
scroll to position [0, -49]
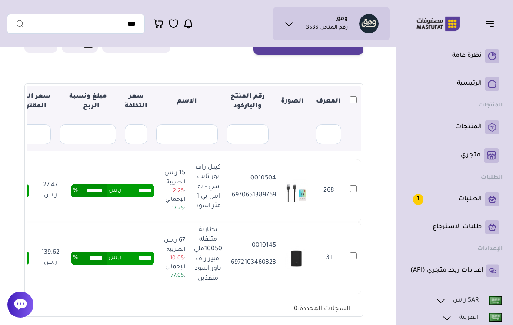
click at [352, 104] on th at bounding box center [354, 102] width 16 height 33
click at [350, 104] on th at bounding box center [354, 102] width 16 height 33
click at [350, 105] on th at bounding box center [354, 102] width 16 height 33
click at [349, 106] on th at bounding box center [354, 102] width 16 height 33
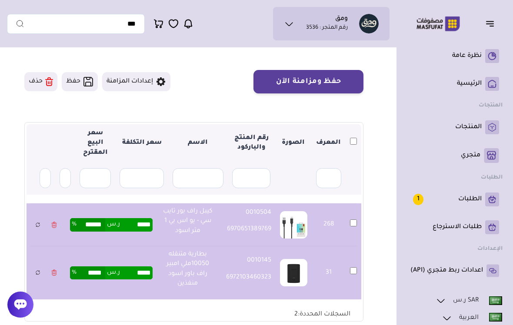
click at [327, 85] on button "حفظ ومزامنة الآن" at bounding box center [309, 81] width 110 height 23
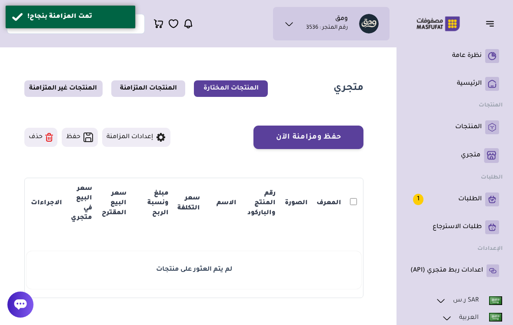
scroll to position [56, 0]
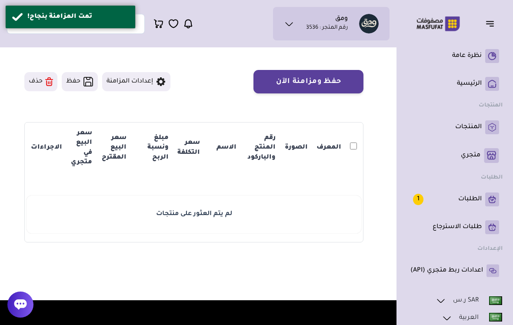
click at [471, 133] on link "المنتجات" at bounding box center [455, 128] width 89 height 14
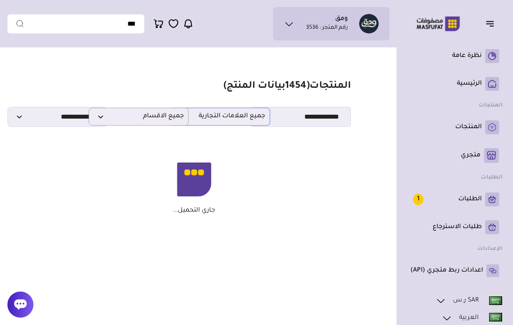
click at [260, 114] on span "جميع العلامات التجارية" at bounding box center [220, 117] width 90 height 8
click at [0, 0] on input "text" at bounding box center [0, 0] width 0 height 0
type input "*"
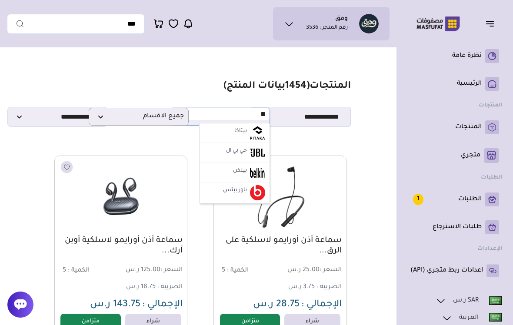
type input "***"
click at [239, 134] on label "بيلكن" at bounding box center [240, 131] width 17 height 11
select select "**"
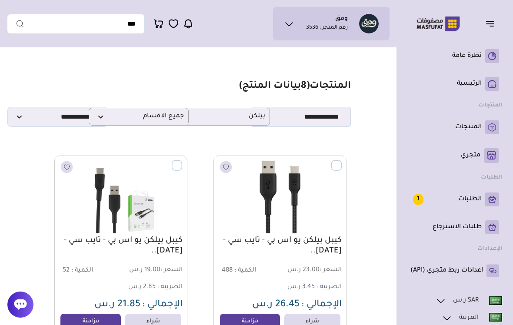
click at [328, 169] on img at bounding box center [280, 197] width 123 height 73
click at [342, 161] on label at bounding box center [342, 161] width 0 height 1
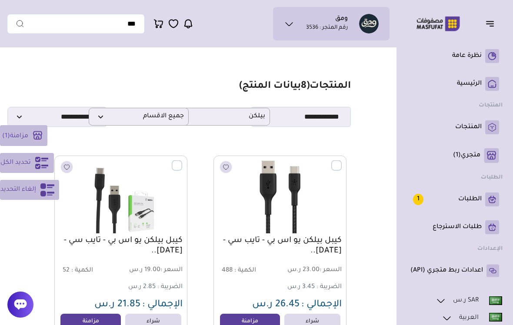
click at [39, 168] on icon at bounding box center [41, 163] width 13 height 12
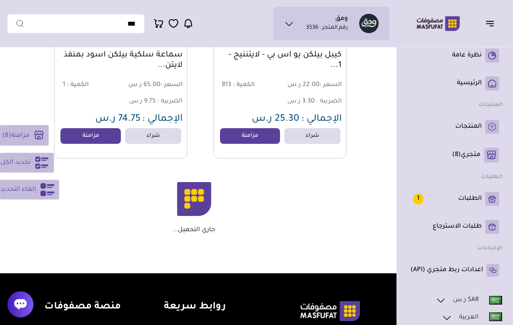
scroll to position [791, 0]
click at [33, 161] on button "تحديد الكل" at bounding box center [27, 163] width 54 height 20
click at [33, 164] on button "تحديد الكل" at bounding box center [27, 163] width 54 height 20
click at [256, 138] on link "مزامنة" at bounding box center [250, 136] width 60 height 16
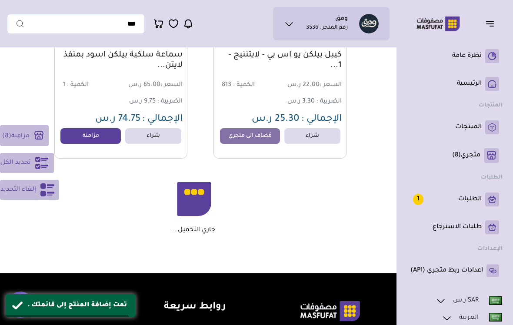
click at [94, 135] on link "مزامنة" at bounding box center [90, 136] width 60 height 16
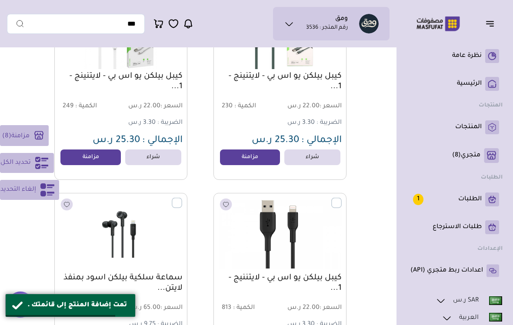
scroll to position [522, 0]
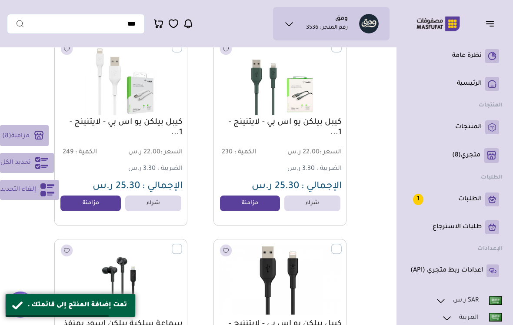
click at [248, 204] on link "مزامنة" at bounding box center [250, 204] width 60 height 16
click at [94, 211] on link "مزامنة" at bounding box center [90, 204] width 60 height 16
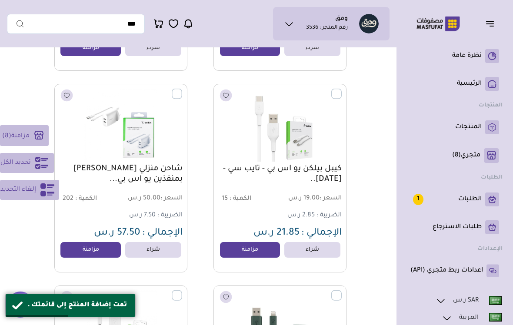
scroll to position [272, 0]
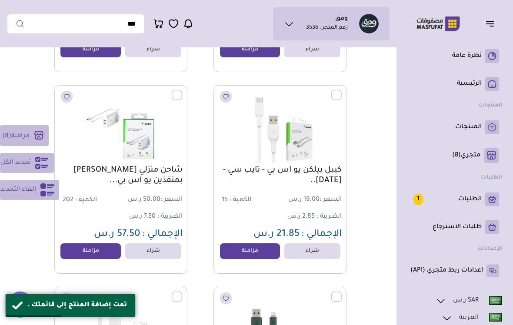
click at [254, 254] on link "مزامنة" at bounding box center [250, 252] width 60 height 16
click at [90, 257] on link "مزامنة" at bounding box center [90, 252] width 60 height 16
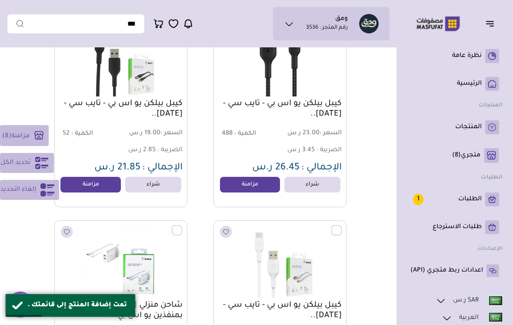
scroll to position [131, 0]
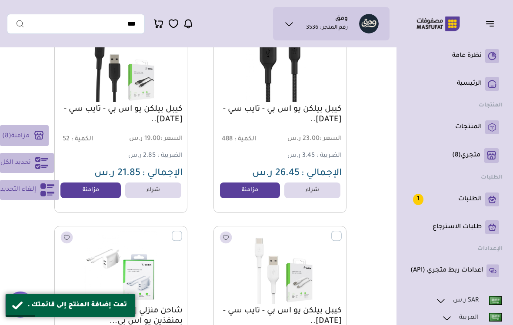
click at [106, 193] on link "مزامنة" at bounding box center [90, 191] width 60 height 16
click at [242, 192] on link "مزامنة" at bounding box center [250, 191] width 60 height 16
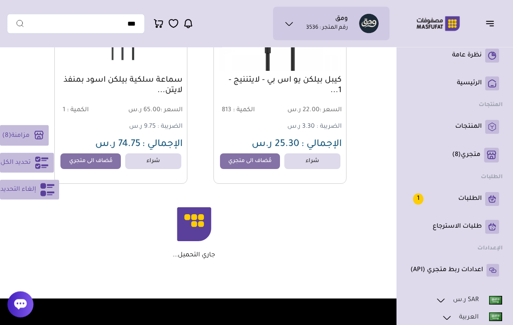
scroll to position [766, 0]
click at [477, 159] on p "متجري ( 8 )" at bounding box center [466, 155] width 28 height 9
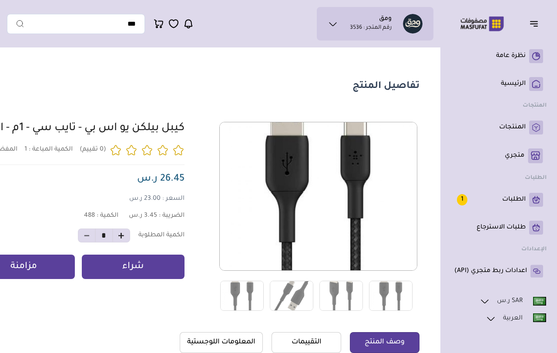
scroll to position [3, 0]
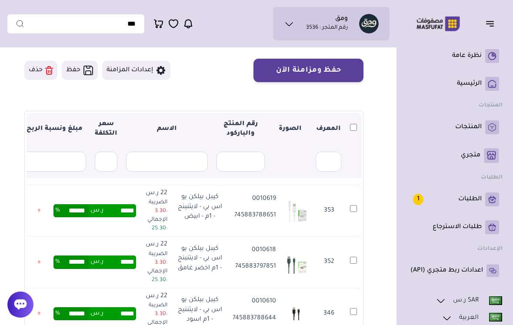
scroll to position [248, 0]
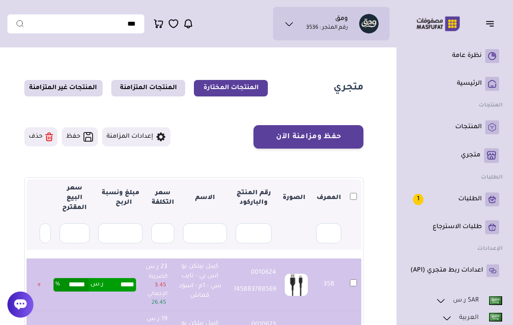
click at [339, 138] on button "حفظ ومزامنة الآن" at bounding box center [309, 136] width 110 height 23
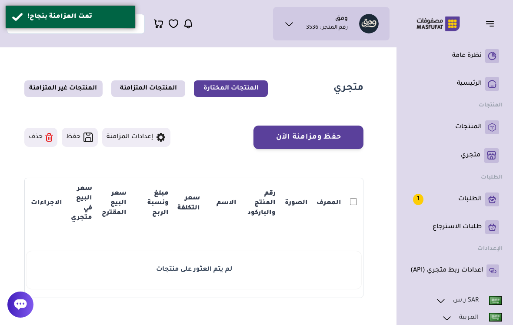
scroll to position [0, 0]
click at [483, 130] on link "المنتجات" at bounding box center [455, 128] width 89 height 14
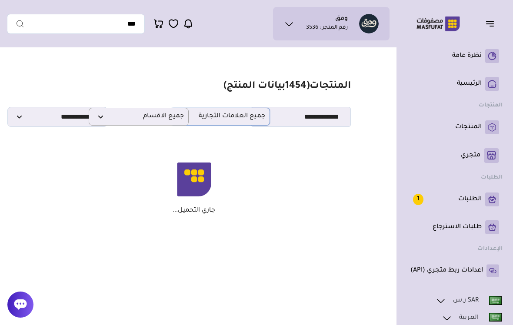
click at [237, 118] on span "جميع العلامات التجارية" at bounding box center [220, 117] width 90 height 8
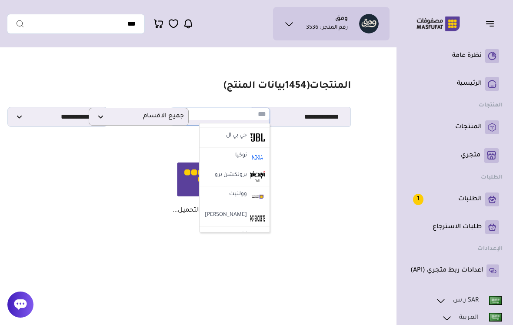
scroll to position [338, 0]
type input "*"
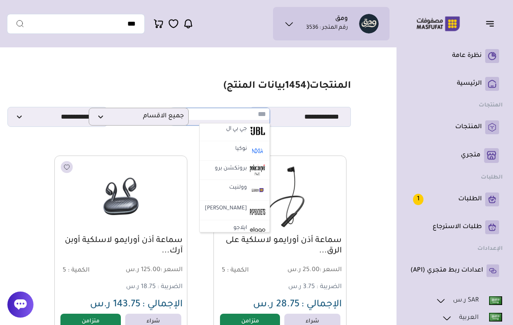
scroll to position [333, 0]
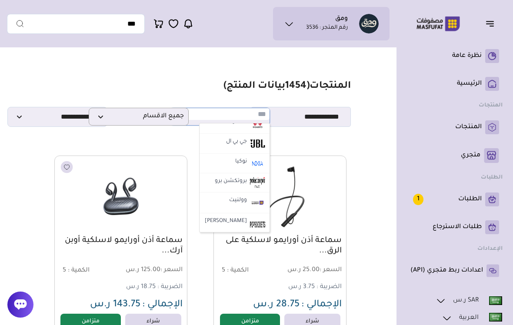
click at [251, 143] on img at bounding box center [257, 144] width 15 height 14
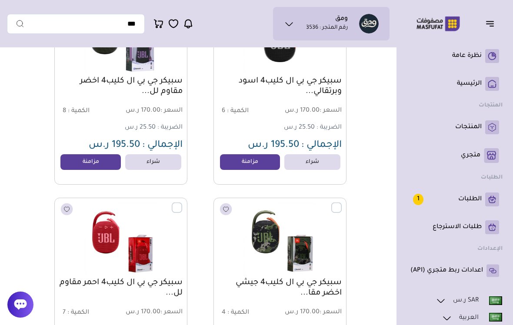
scroll to position [0, 0]
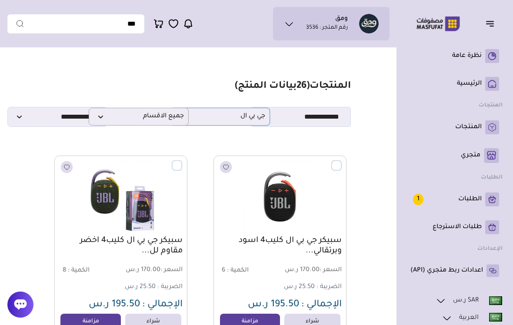
click at [247, 124] on p "جي بي ال" at bounding box center [220, 117] width 100 height 18
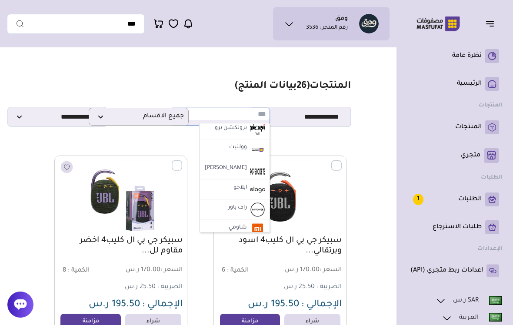
scroll to position [387, 0]
click at [251, 150] on img at bounding box center [257, 148] width 15 height 15
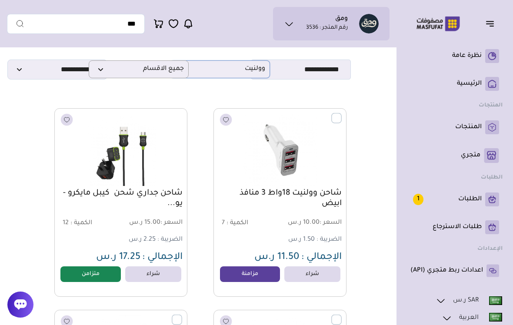
scroll to position [0, 0]
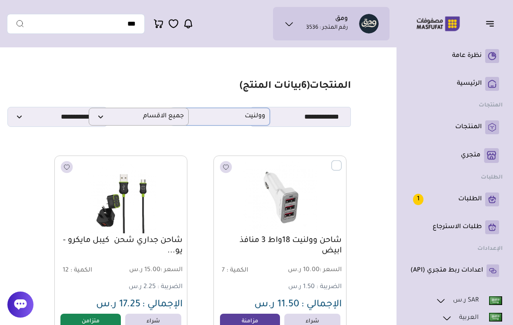
click span "وولنيت"
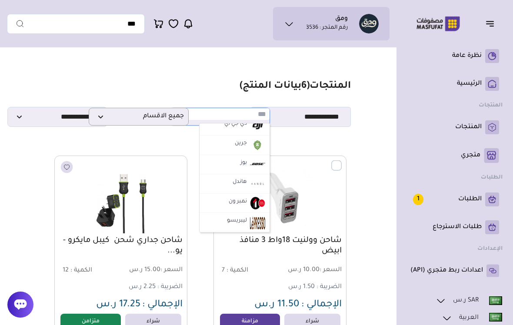
scroll to position [752, 0]
click img
select select "**"
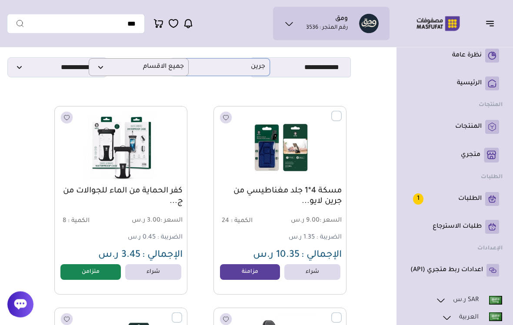
scroll to position [0, 0]
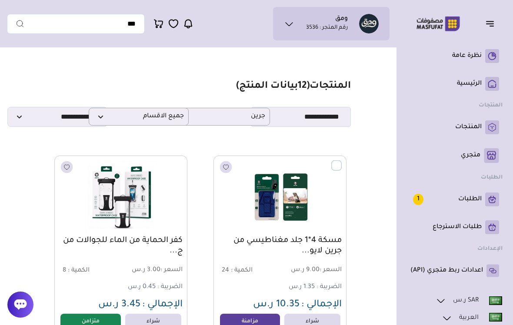
click label
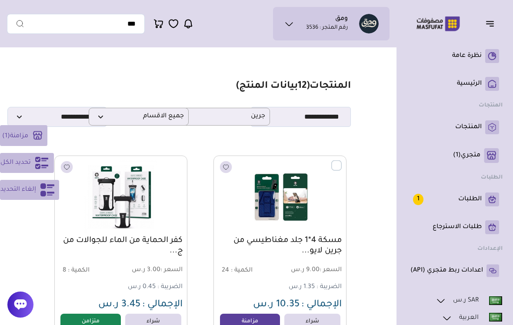
click span "تحديد الكل"
click button "مزامنة ( 11 )"
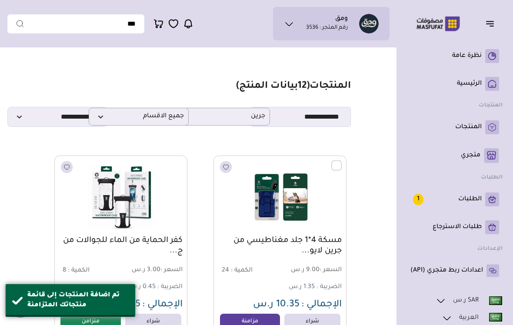
click section "مزامنة ( 0 ) تحديد الكل إلغاء التحديد المنتجات ("
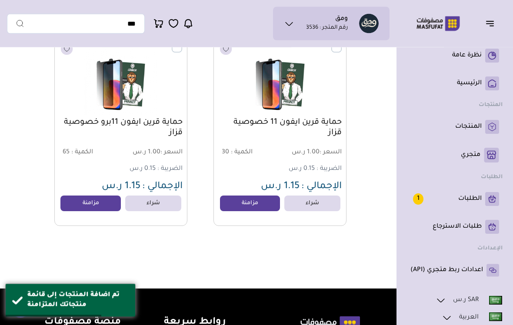
scroll to position [1125, 0]
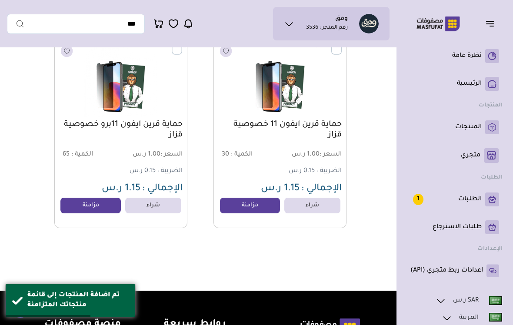
click p "متجري ( 0 )"
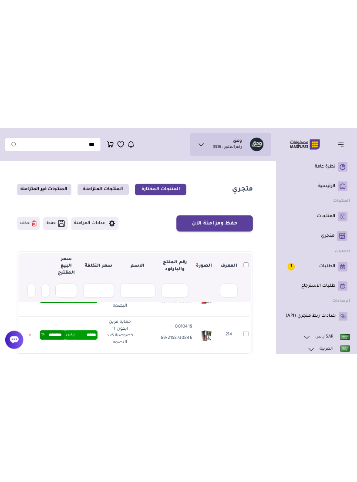
scroll to position [266, 0]
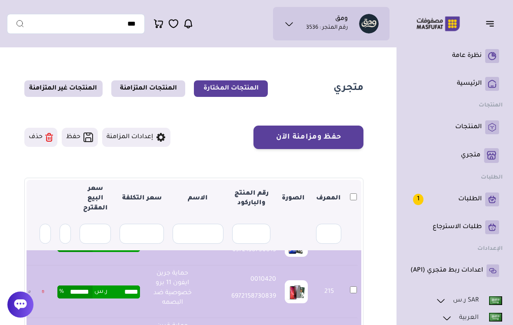
click at [347, 133] on button "حفظ ومزامنة الآن" at bounding box center [309, 137] width 110 height 23
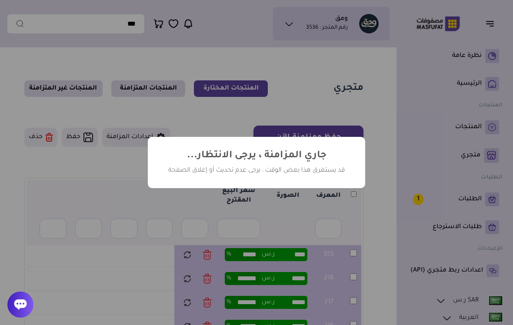
scroll to position [59, 0]
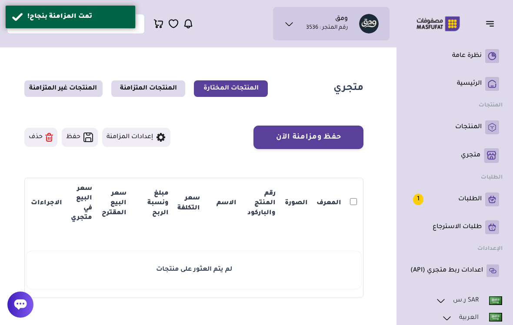
click at [484, 133] on link "المنتجات" at bounding box center [455, 128] width 89 height 14
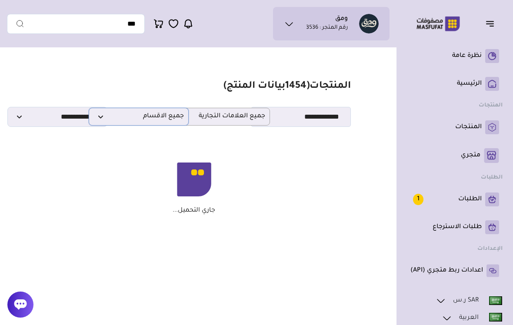
click at [166, 122] on p "جميع الاقسام" at bounding box center [139, 117] width 100 height 18
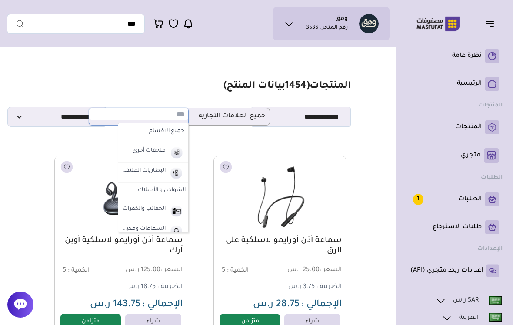
click at [172, 157] on img at bounding box center [176, 153] width 15 height 14
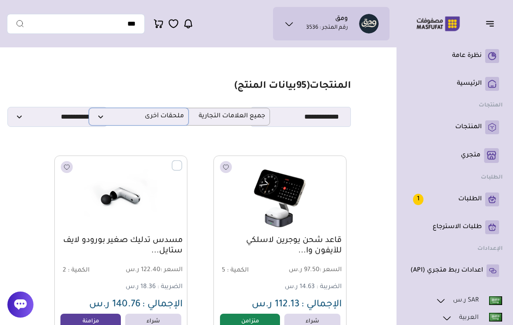
click at [102, 117] on span "ملحقات أخرى" at bounding box center [139, 117] width 90 height 8
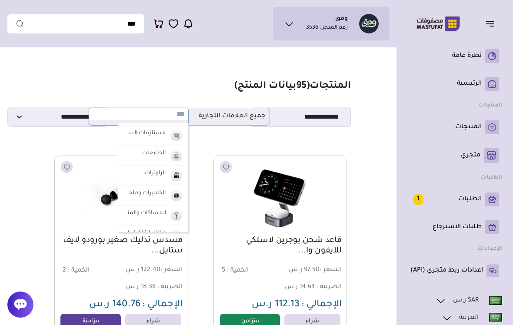
scroll to position [154, 0]
click at [179, 153] on img at bounding box center [176, 157] width 15 height 14
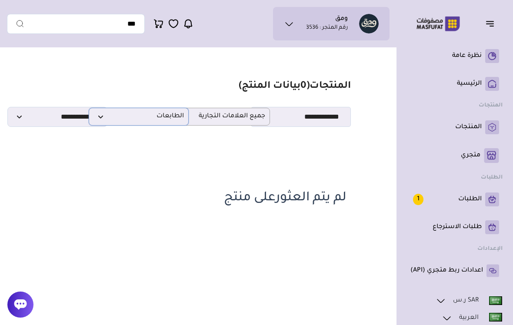
click at [173, 118] on span "الطابعات" at bounding box center [139, 117] width 90 height 8
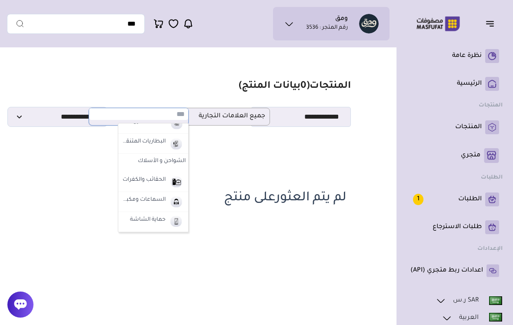
scroll to position [27, 0]
click at [180, 165] on label "الشواحن و الأسلاك" at bounding box center [153, 164] width 70 height 16
click at [174, 182] on label "الشواحن و الأسلاك" at bounding box center [156, 182] width 45 height 11
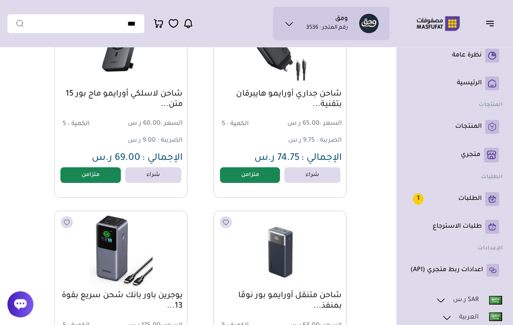
scroll to position [0, 0]
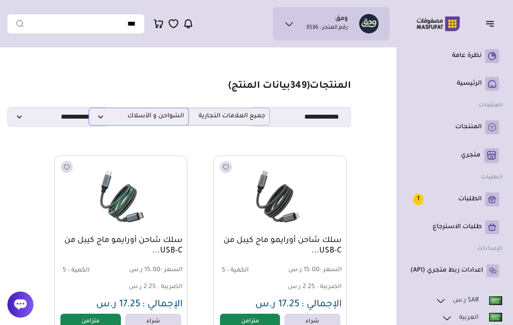
click at [164, 123] on p "الشواحن و الأسلاك" at bounding box center [139, 117] width 100 height 18
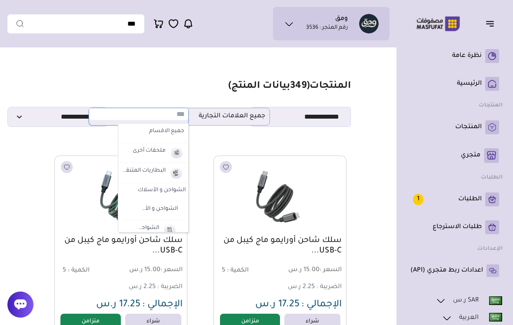
click at [173, 133] on label "جميع الاقسام" at bounding box center [153, 131] width 65 height 11
select select "*"
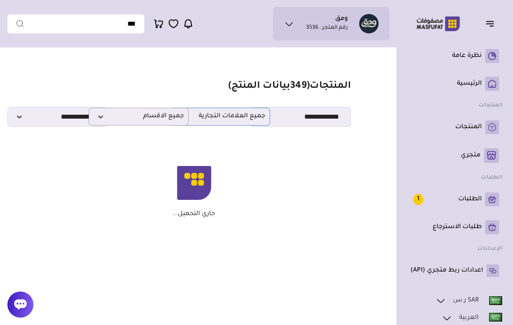
click at [210, 126] on p "جميع العلامات التجارية" at bounding box center [220, 117] width 100 height 18
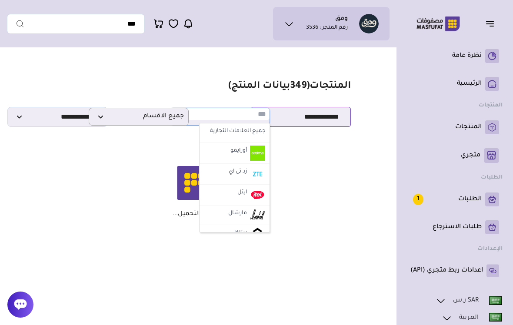
click at [333, 121] on select "**********" at bounding box center [301, 117] width 100 height 20
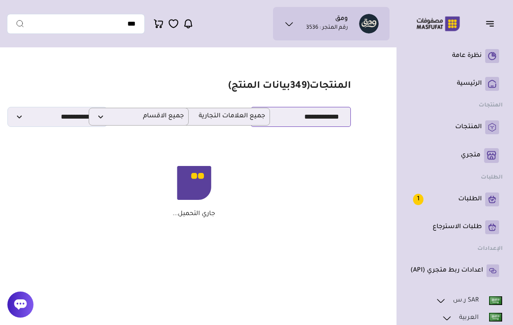
select select "*"
click at [330, 123] on select "**********" at bounding box center [301, 117] width 100 height 20
click at [85, 122] on select "**********" at bounding box center [57, 117] width 100 height 20
select select
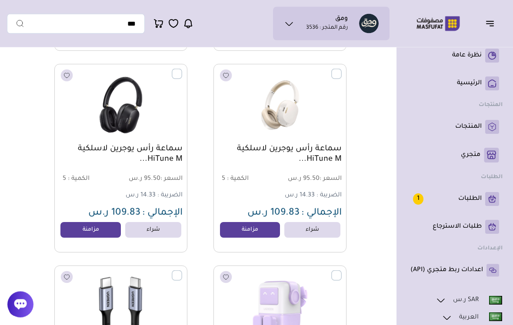
scroll to position [6347, 0]
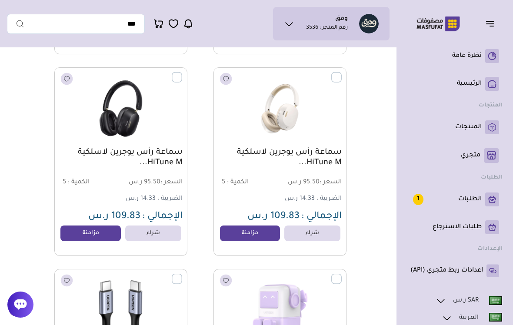
click at [83, 231] on link "مزامنة" at bounding box center [90, 234] width 60 height 16
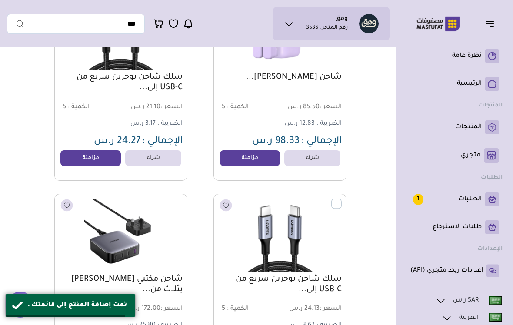
scroll to position [6626, 0]
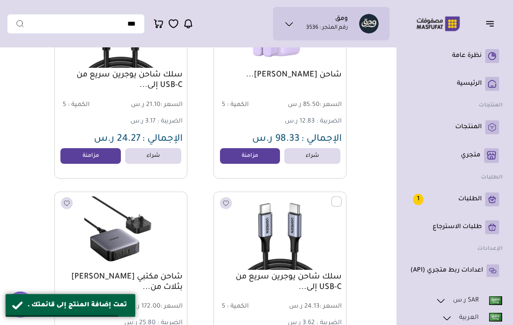
click at [258, 159] on link "مزامنة" at bounding box center [250, 156] width 60 height 16
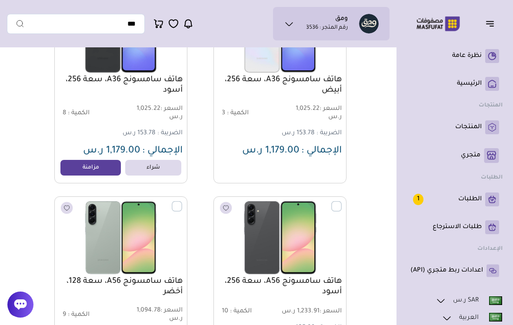
scroll to position [31830, 0]
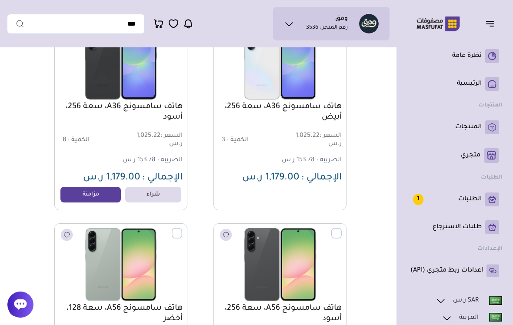
click at [93, 193] on link "مزامنة" at bounding box center [90, 195] width 60 height 16
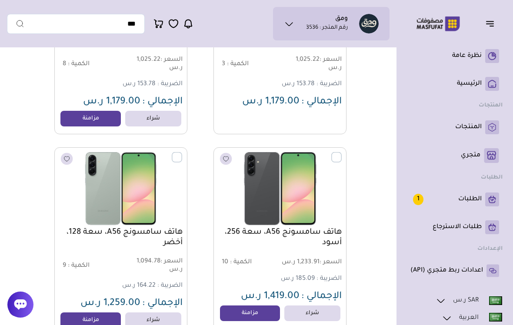
scroll to position [31906, 0]
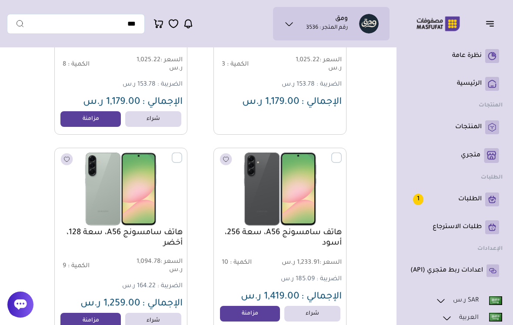
click at [67, 121] on link "مزامنة" at bounding box center [90, 119] width 60 height 16
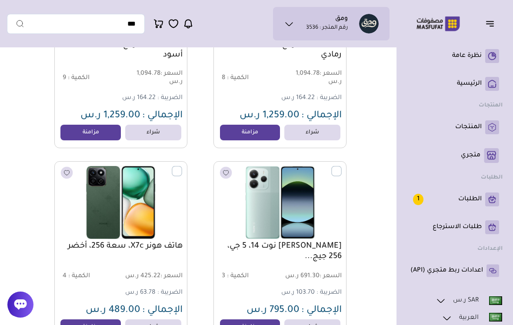
scroll to position [32297, 0]
click at [483, 159] on link "متجري ( 0 )" at bounding box center [455, 155] width 89 height 15
